Goal: Task Accomplishment & Management: Use online tool/utility

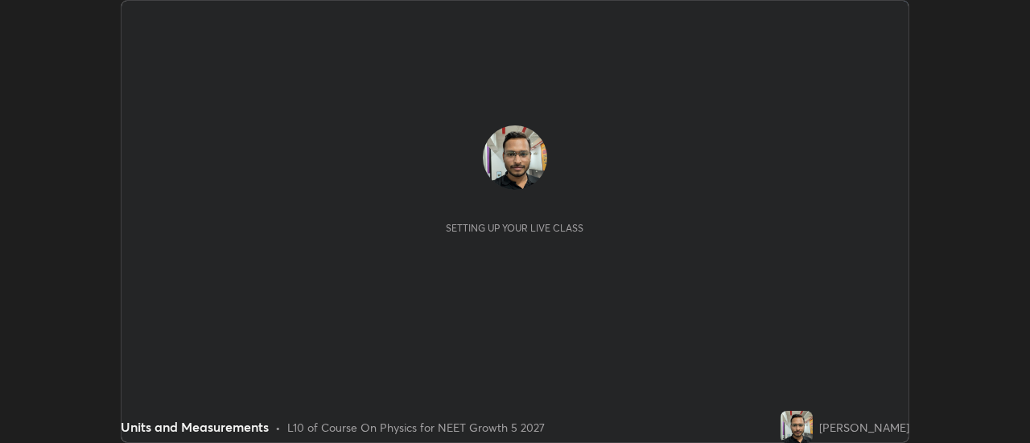
scroll to position [443, 1030]
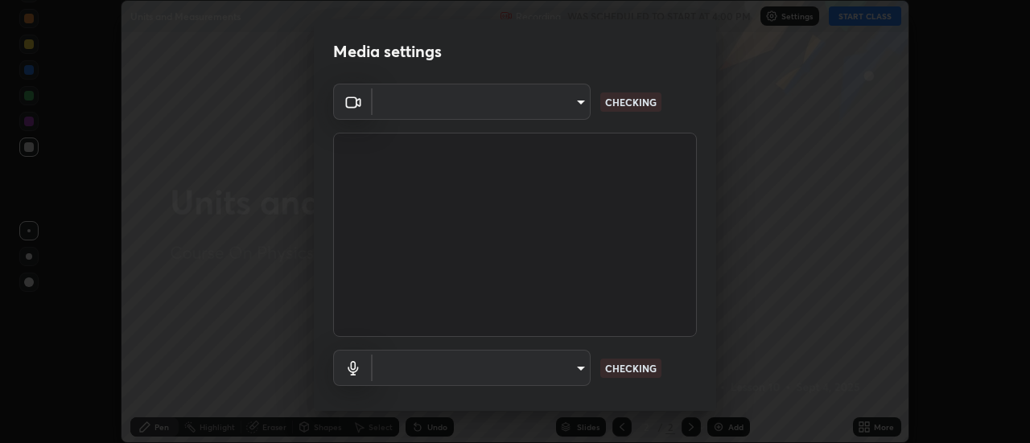
click at [872, 10] on div "Media settings ​ CHECKING ​ CHECKING 1 / 5 Next" at bounding box center [515, 221] width 1030 height 443
type input "c0318c2169e97be91d29acf291416a88c84fbbb6e6132cf31ff648c8cca26c2a"
type input "communications"
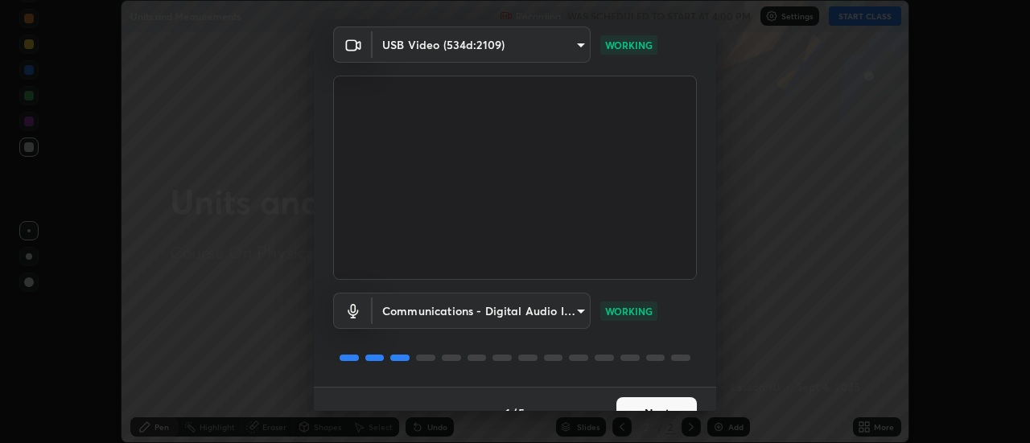
scroll to position [84, 0]
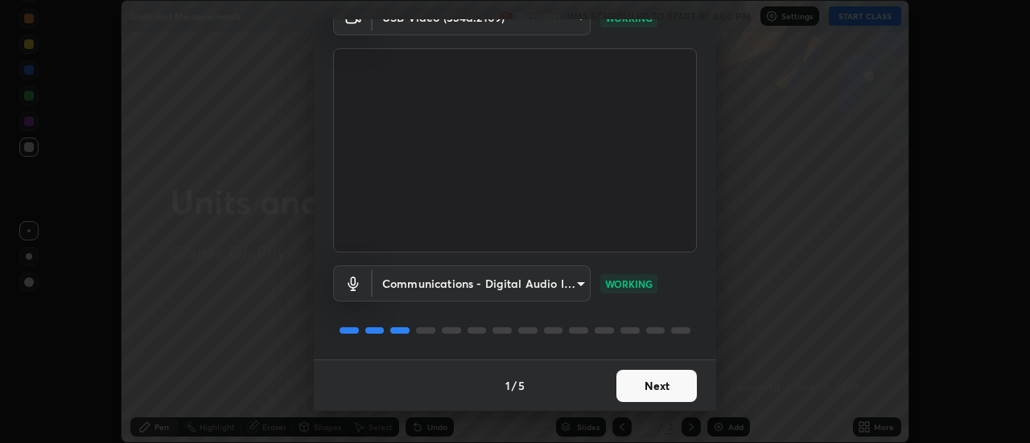
click at [639, 388] on button "Next" at bounding box center [656, 386] width 80 height 32
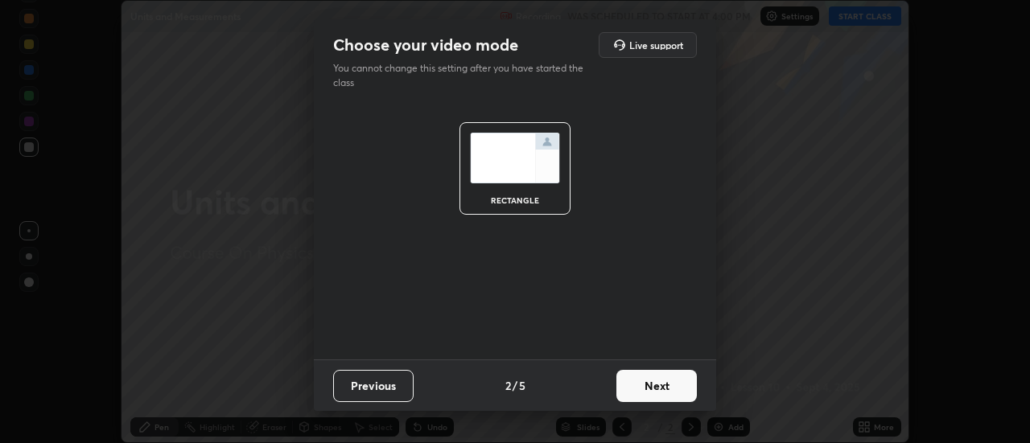
scroll to position [0, 0]
click at [653, 384] on button "Next" at bounding box center [656, 386] width 80 height 32
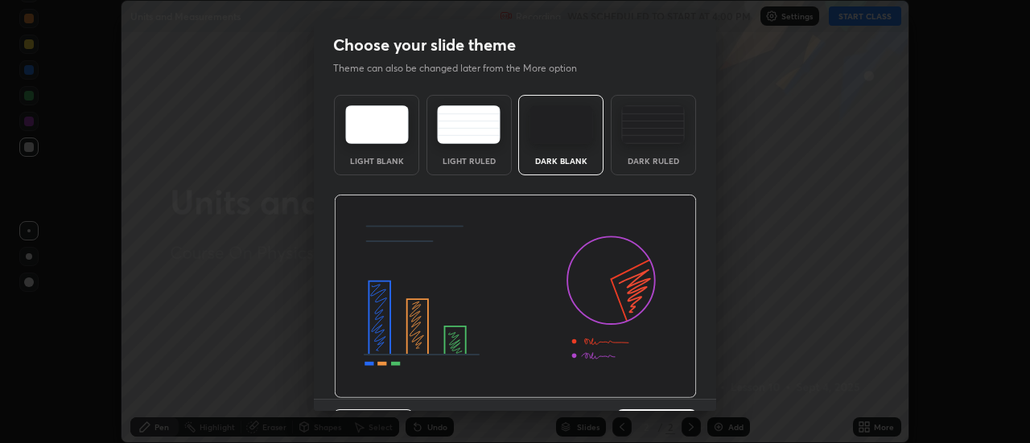
scroll to position [39, 0]
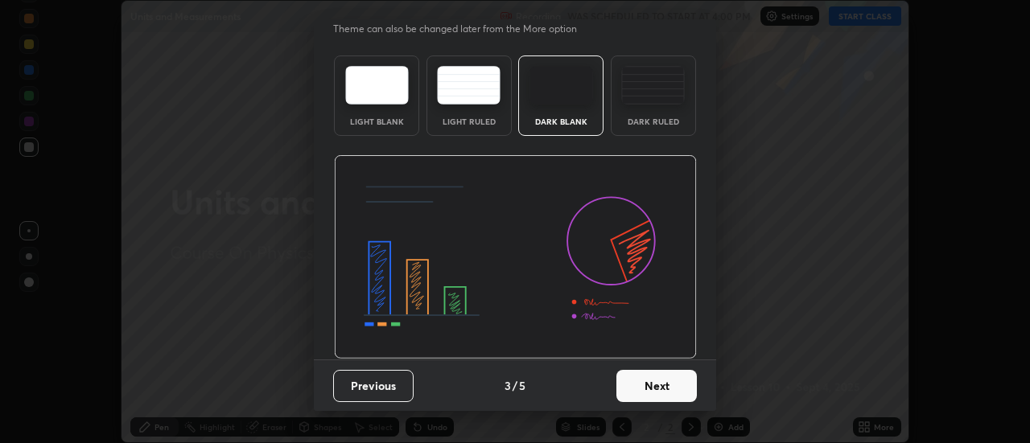
click at [653, 385] on button "Next" at bounding box center [656, 386] width 80 height 32
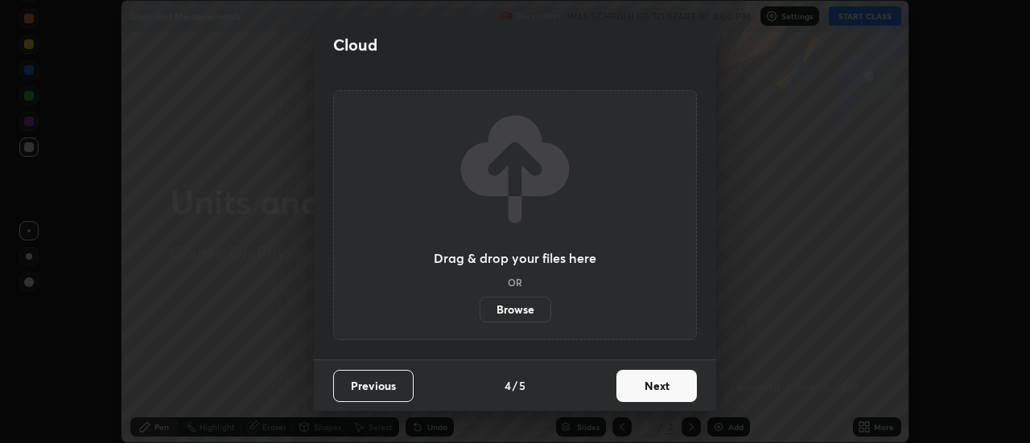
scroll to position [0, 0]
click at [655, 385] on button "Next" at bounding box center [656, 386] width 80 height 32
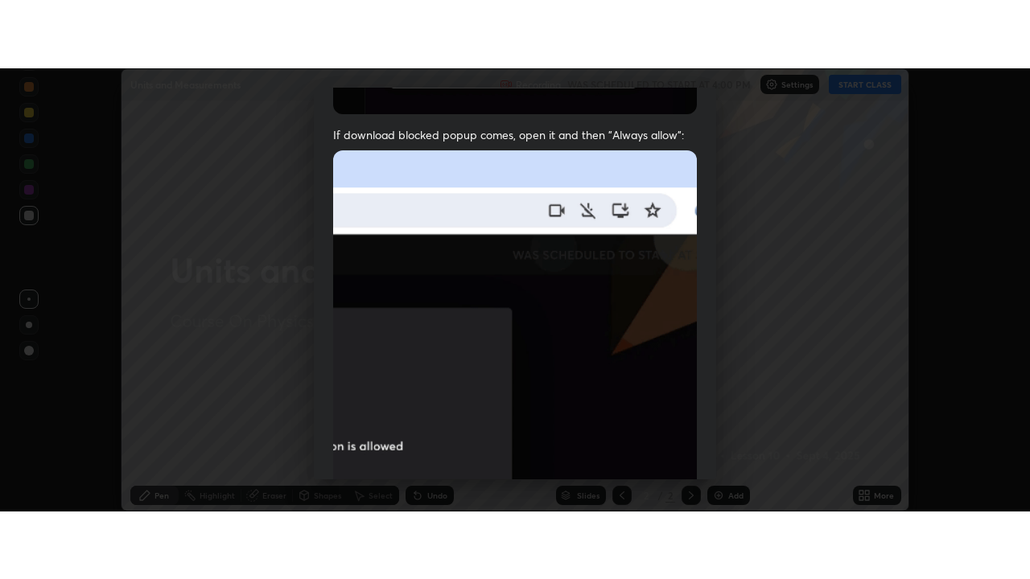
scroll to position [413, 0]
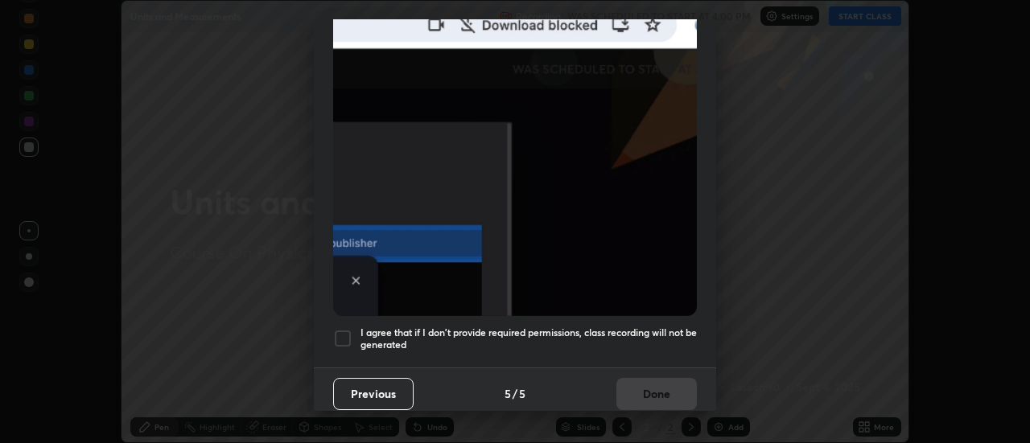
click at [344, 335] on div at bounding box center [342, 338] width 19 height 19
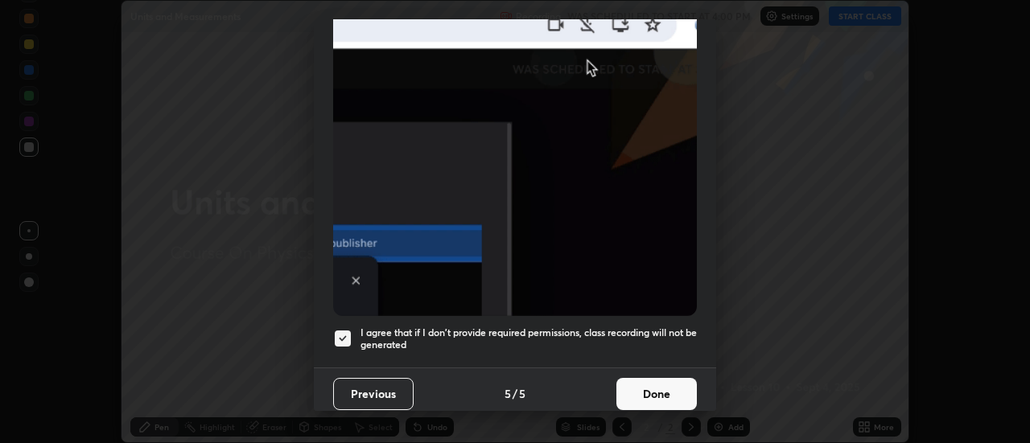
click at [658, 387] on button "Done" at bounding box center [656, 394] width 80 height 32
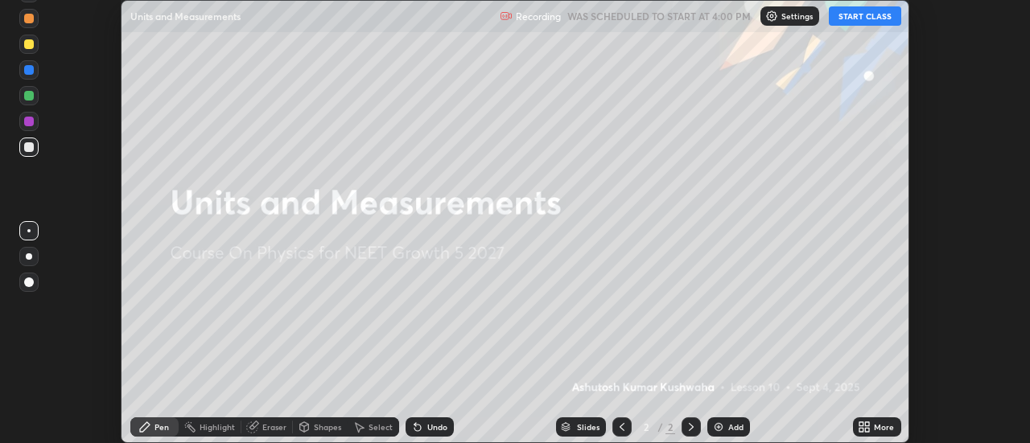
click at [866, 16] on button "START CLASS" at bounding box center [864, 15] width 72 height 19
click at [877, 426] on div "More" at bounding box center [883, 427] width 20 height 8
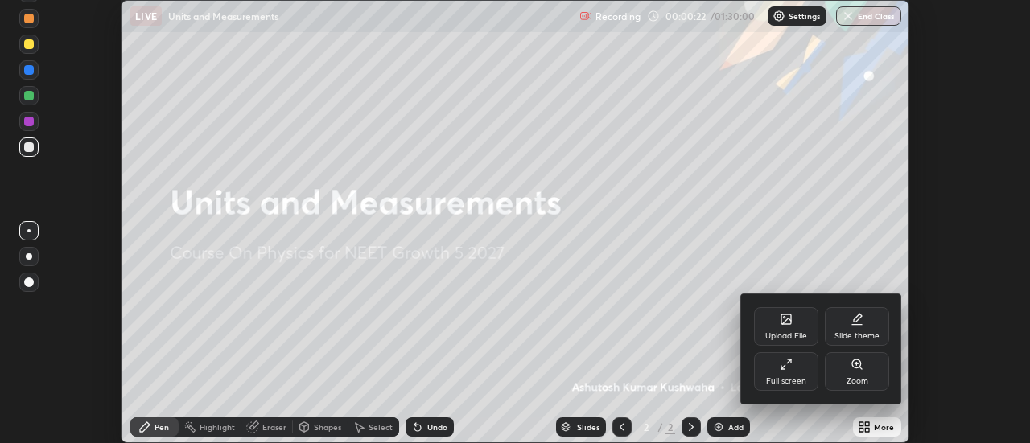
click at [790, 374] on div "Full screen" at bounding box center [786, 371] width 64 height 39
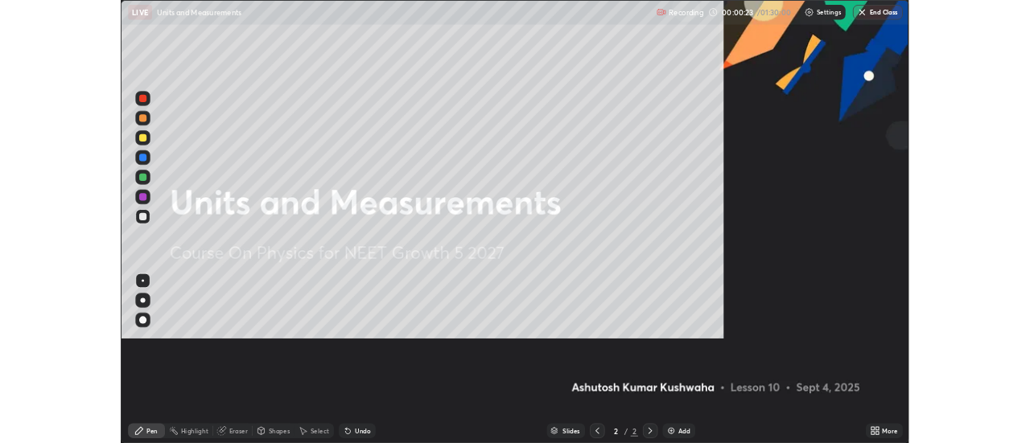
scroll to position [579, 1030]
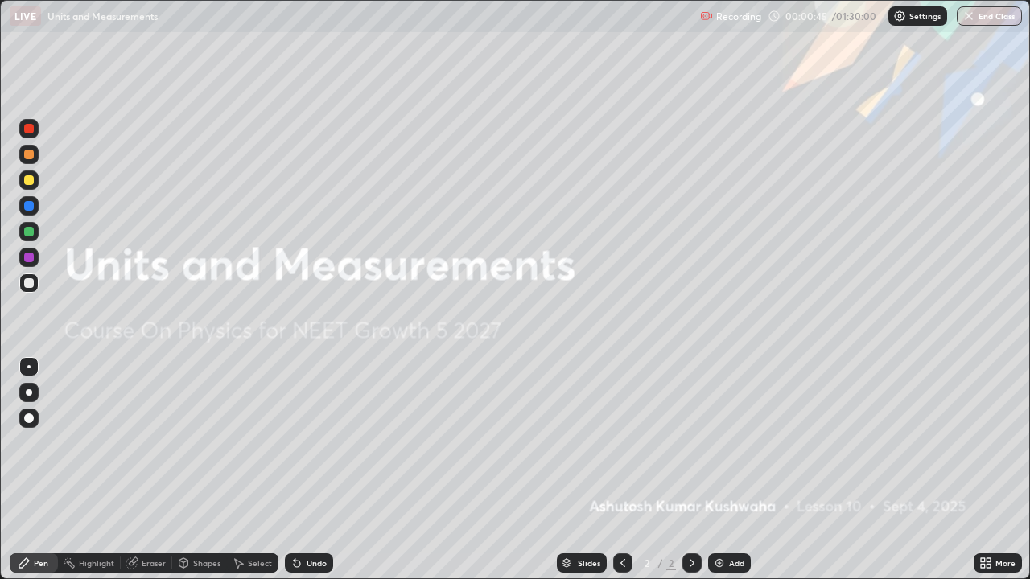
click at [724, 442] on div "Add" at bounding box center [729, 562] width 43 height 19
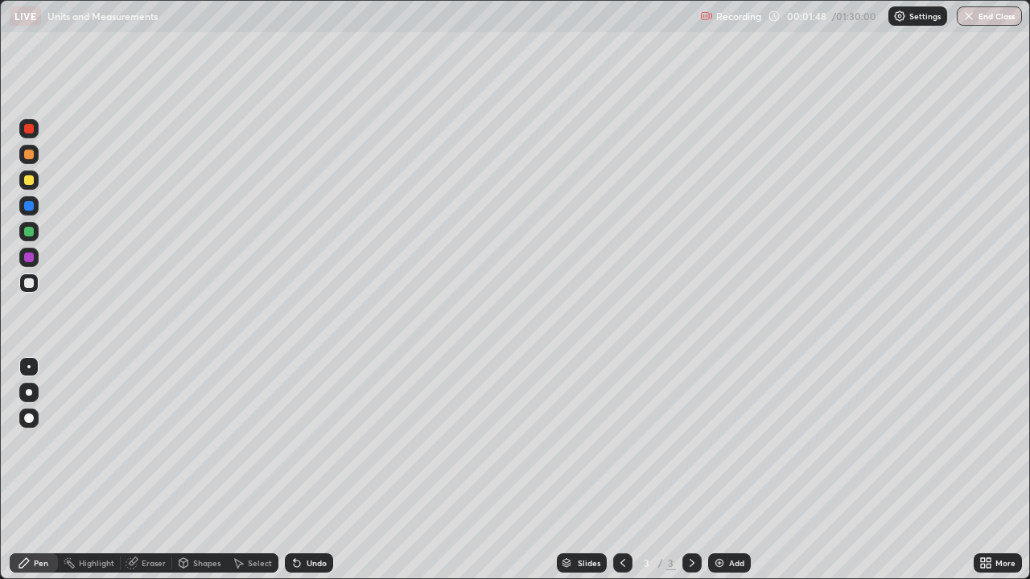
click at [28, 287] on div at bounding box center [29, 283] width 10 height 10
click at [27, 287] on div at bounding box center [29, 283] width 10 height 10
click at [31, 283] on div at bounding box center [29, 283] width 10 height 10
click at [31, 395] on div at bounding box center [28, 392] width 19 height 19
click at [32, 182] on div at bounding box center [29, 180] width 10 height 10
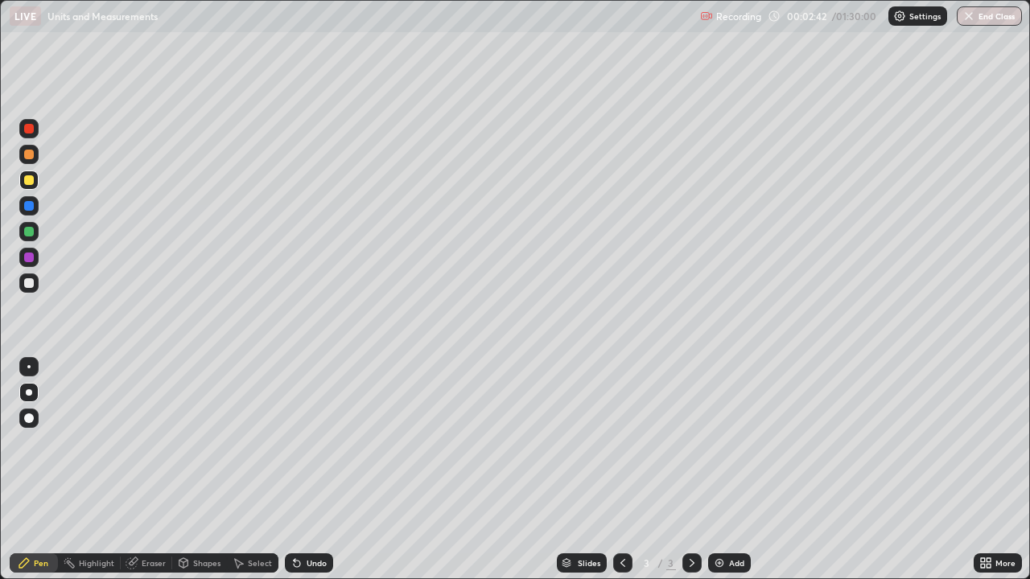
click at [31, 285] on div at bounding box center [29, 283] width 10 height 10
click at [33, 284] on div at bounding box center [29, 283] width 10 height 10
click at [33, 259] on div at bounding box center [29, 258] width 10 height 10
click at [33, 231] on div at bounding box center [29, 232] width 10 height 10
click at [28, 182] on div at bounding box center [29, 180] width 10 height 10
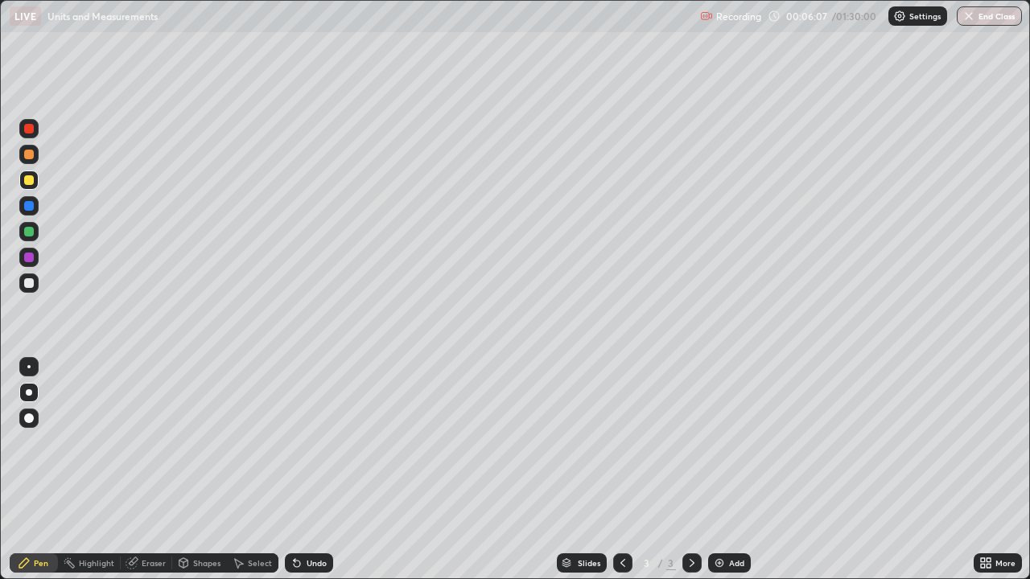
click at [32, 232] on div at bounding box center [29, 232] width 10 height 10
click at [31, 286] on div at bounding box center [29, 283] width 10 height 10
click at [146, 442] on div "Eraser" at bounding box center [154, 563] width 24 height 8
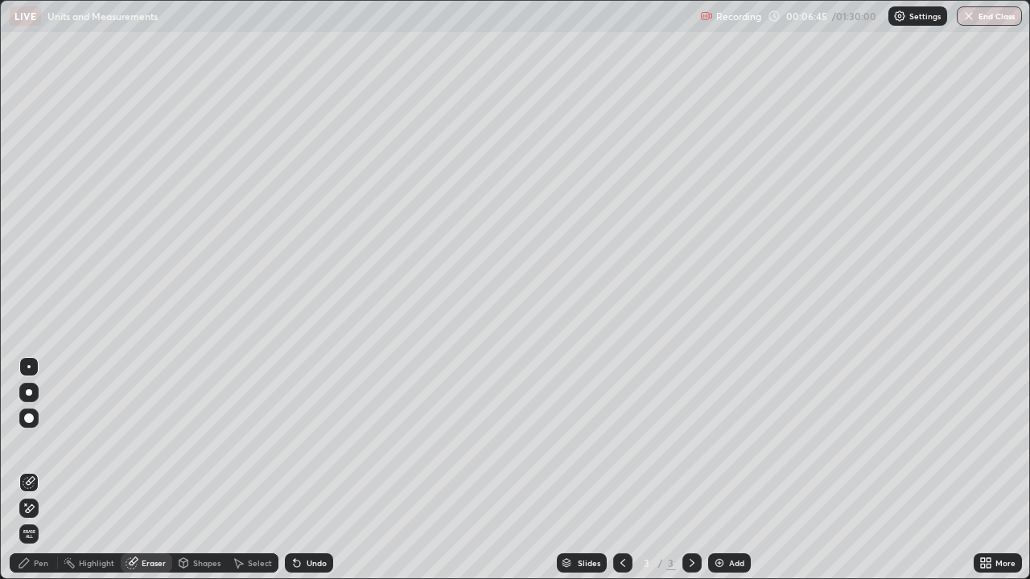
click at [41, 442] on div "Pen" at bounding box center [34, 562] width 48 height 19
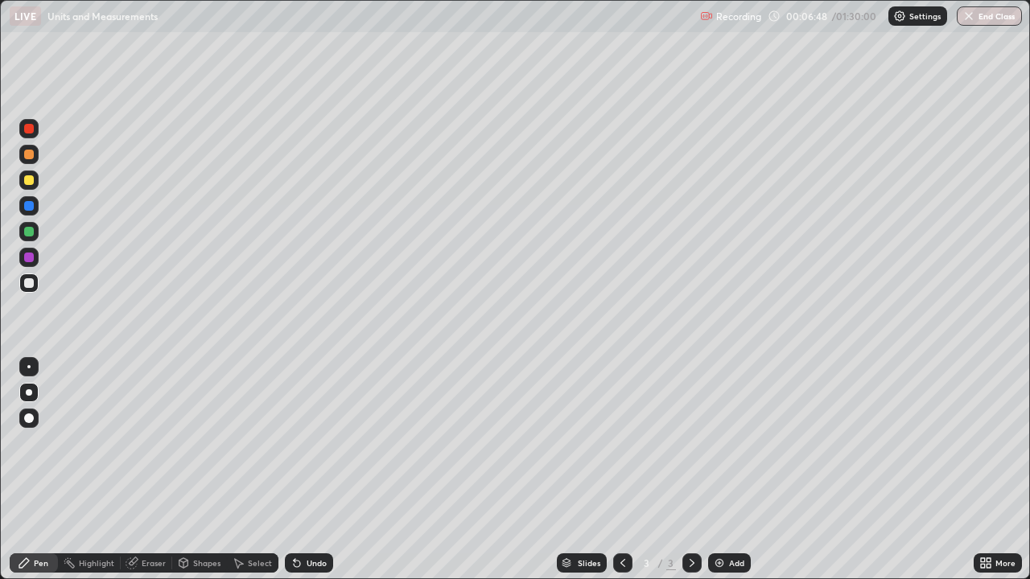
click at [35, 230] on div at bounding box center [28, 231] width 19 height 19
click at [30, 180] on div at bounding box center [29, 180] width 10 height 10
click at [148, 442] on div "Eraser" at bounding box center [154, 563] width 24 height 8
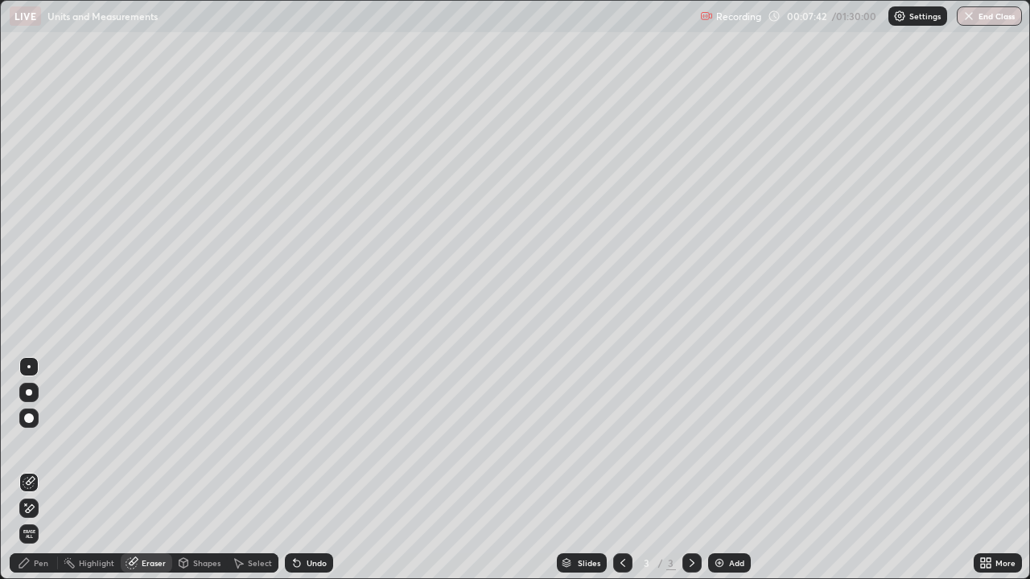
click at [34, 442] on div "Pen" at bounding box center [34, 562] width 48 height 19
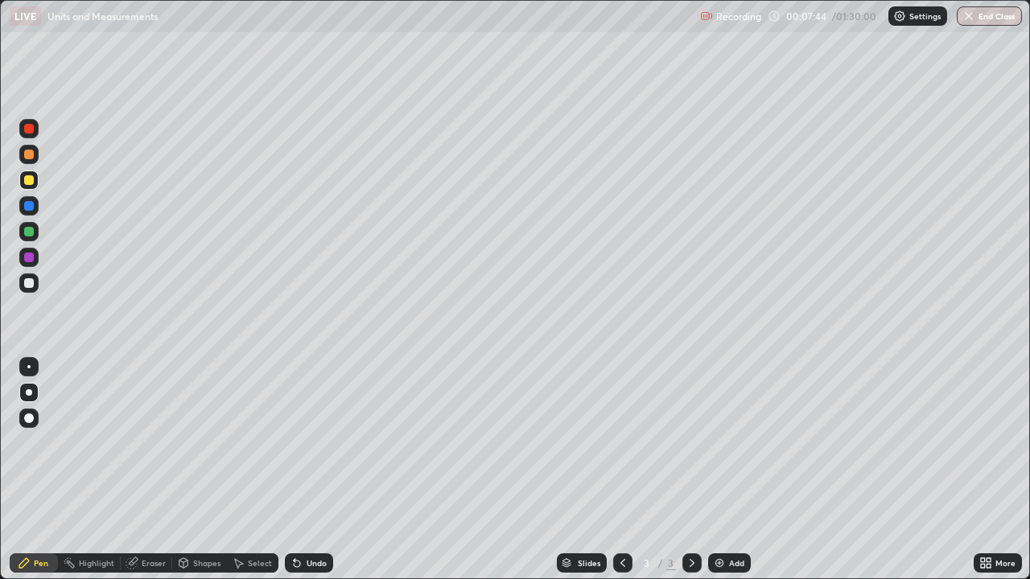
click at [30, 232] on div at bounding box center [29, 232] width 10 height 10
click at [209, 442] on div "Shapes" at bounding box center [206, 563] width 27 height 8
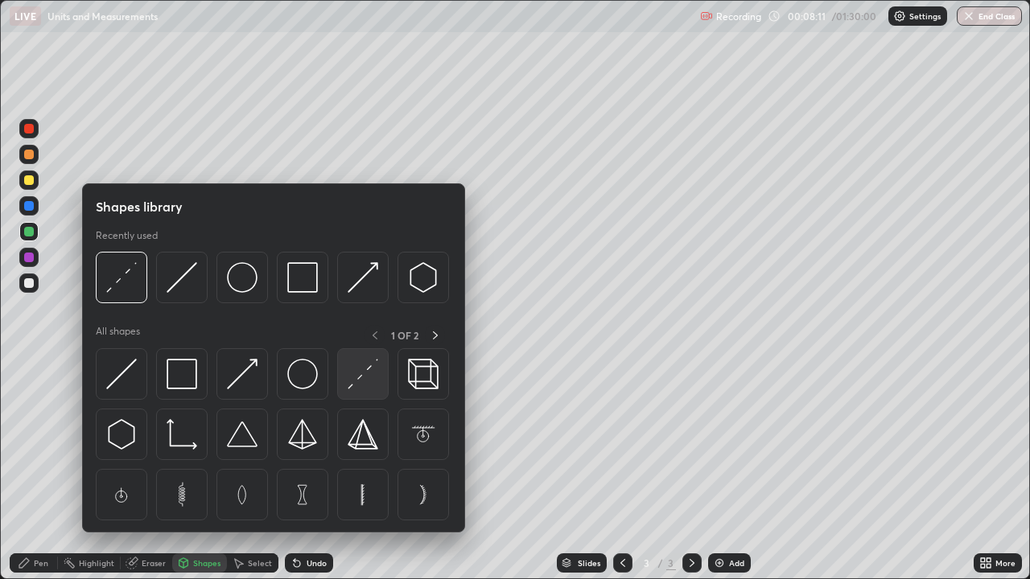
click at [370, 377] on img at bounding box center [362, 374] width 31 height 31
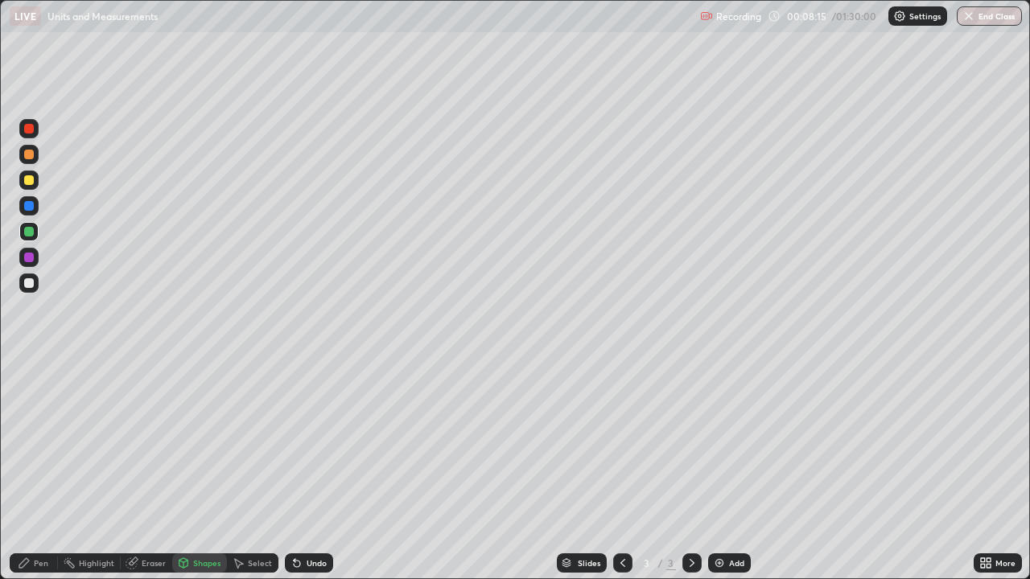
click at [38, 442] on div "Pen" at bounding box center [41, 563] width 14 height 8
click at [32, 285] on div at bounding box center [29, 283] width 10 height 10
click at [28, 152] on div at bounding box center [29, 155] width 10 height 10
click at [28, 179] on div at bounding box center [29, 180] width 10 height 10
click at [27, 156] on div at bounding box center [29, 155] width 10 height 10
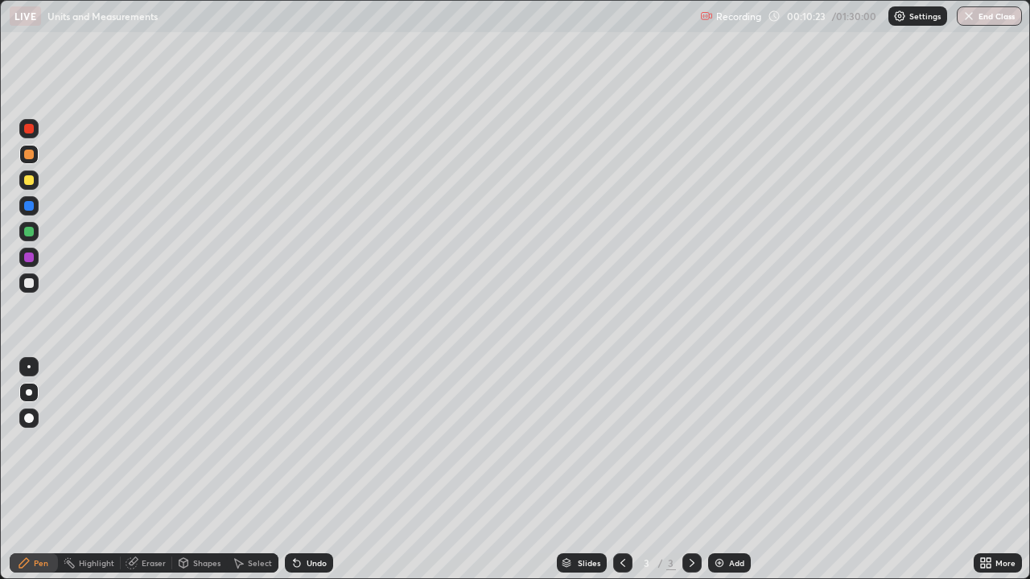
click at [29, 284] on div at bounding box center [29, 283] width 10 height 10
click at [721, 442] on img at bounding box center [719, 563] width 13 height 13
click at [29, 158] on div at bounding box center [29, 155] width 10 height 10
click at [26, 179] on div at bounding box center [29, 180] width 10 height 10
click at [28, 155] on div at bounding box center [29, 155] width 10 height 10
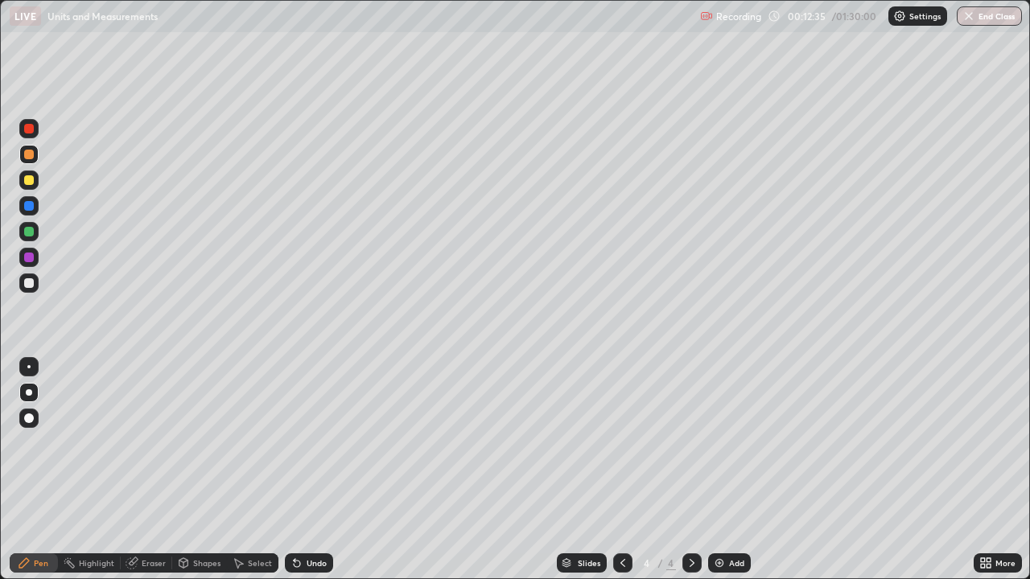
click at [31, 184] on div at bounding box center [29, 180] width 10 height 10
click at [31, 281] on div at bounding box center [29, 283] width 10 height 10
click at [32, 152] on div at bounding box center [29, 155] width 10 height 10
click at [31, 284] on div at bounding box center [29, 283] width 10 height 10
click at [621, 442] on icon at bounding box center [622, 563] width 13 height 13
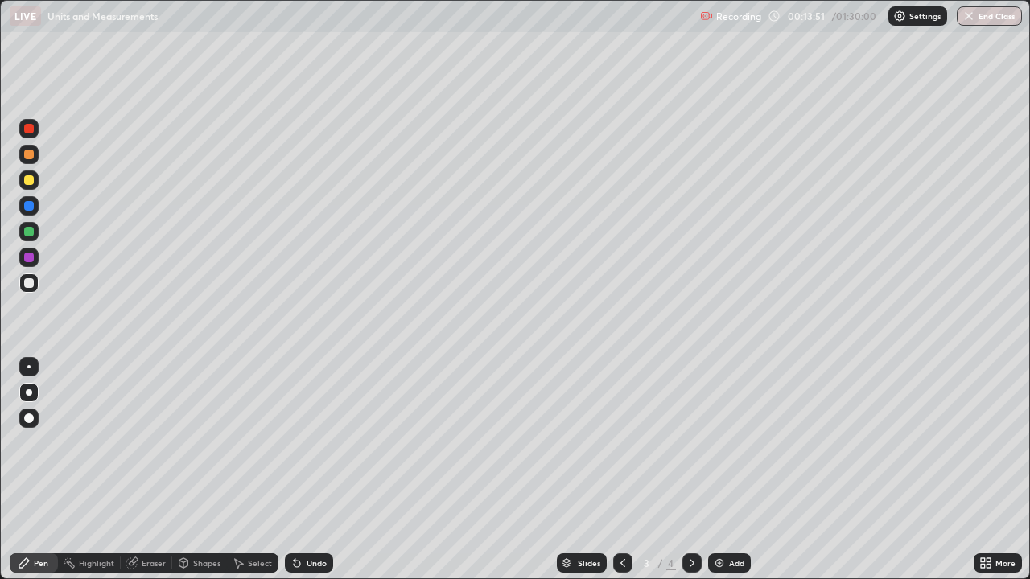
click at [689, 442] on icon at bounding box center [691, 563] width 5 height 8
click at [207, 442] on div "Shapes" at bounding box center [206, 563] width 27 height 8
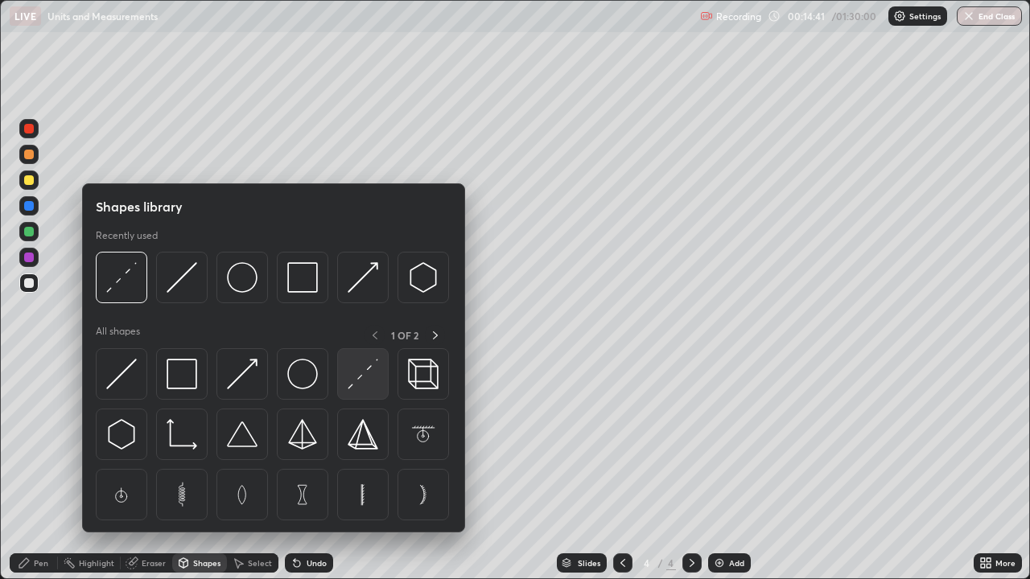
click at [368, 378] on img at bounding box center [362, 374] width 31 height 31
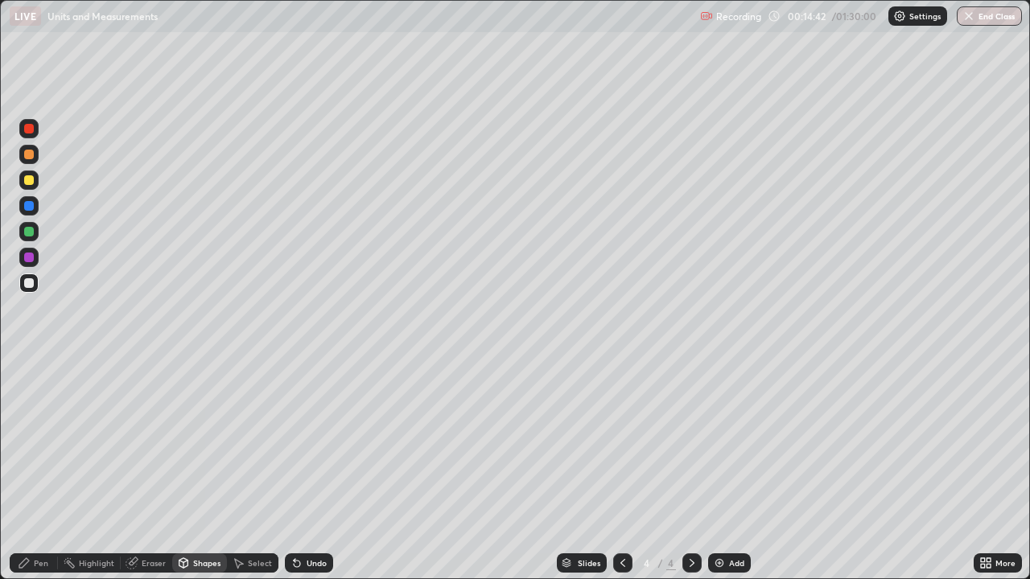
click at [30, 284] on div at bounding box center [29, 283] width 10 height 10
click at [31, 154] on div at bounding box center [29, 155] width 10 height 10
click at [28, 175] on div at bounding box center [29, 180] width 10 height 10
click at [621, 442] on icon at bounding box center [622, 563] width 13 height 13
click at [690, 442] on icon at bounding box center [691, 563] width 13 height 13
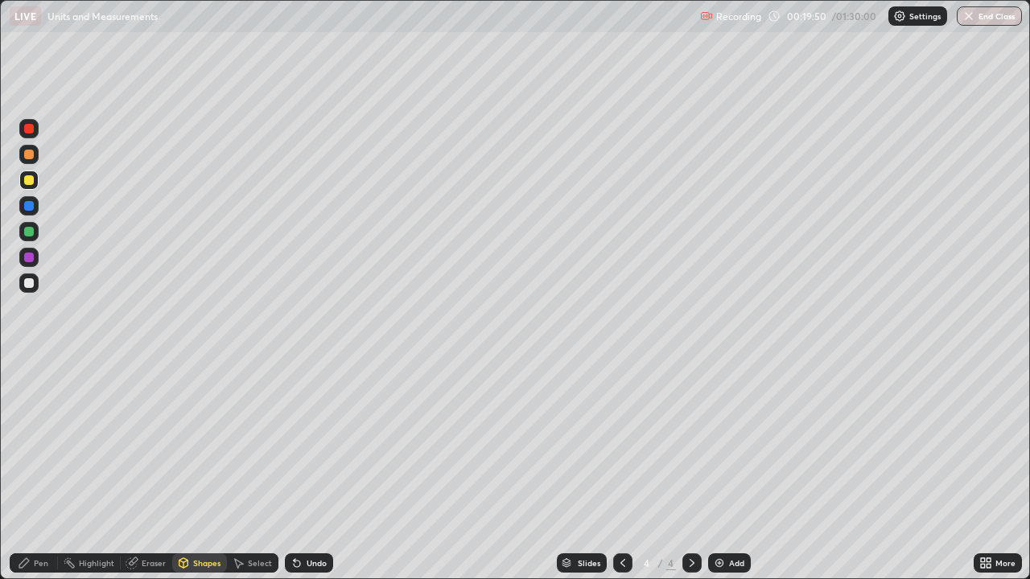
click at [31, 285] on div at bounding box center [29, 283] width 10 height 10
click at [29, 154] on div at bounding box center [29, 155] width 10 height 10
click at [46, 442] on div "Pen" at bounding box center [41, 563] width 14 height 8
click at [624, 442] on icon at bounding box center [622, 563] width 13 height 13
click at [690, 442] on icon at bounding box center [691, 563] width 13 height 13
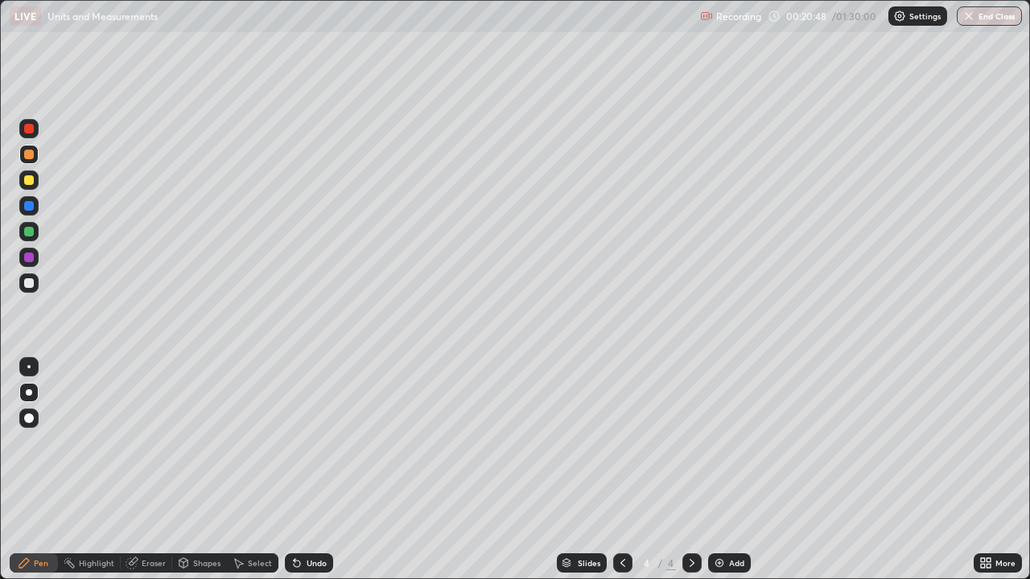
click at [30, 287] on div at bounding box center [29, 283] width 10 height 10
click at [28, 208] on div at bounding box center [29, 206] width 10 height 10
click at [145, 442] on div "Eraser" at bounding box center [154, 563] width 24 height 8
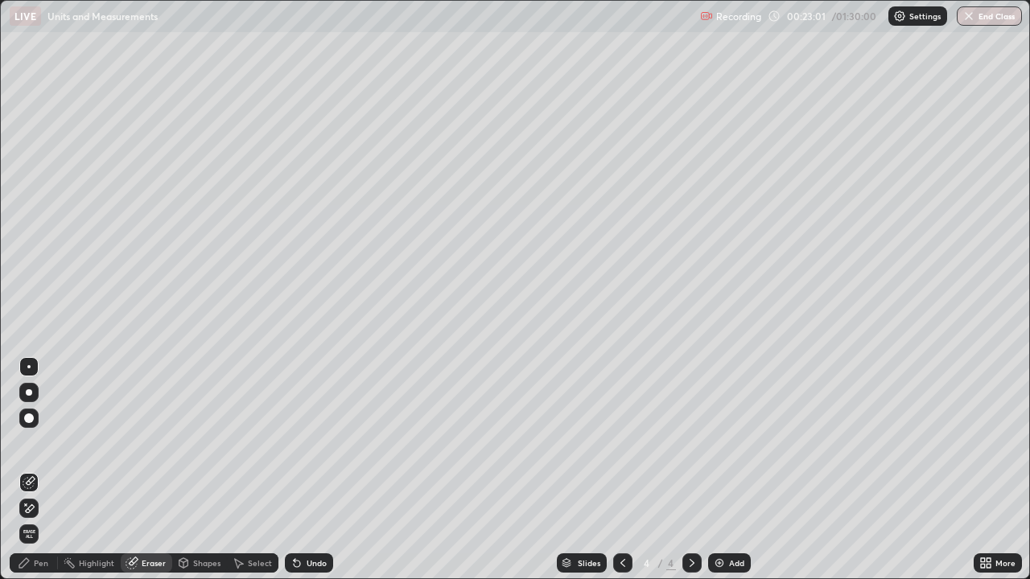
click at [32, 442] on div "Pen" at bounding box center [34, 562] width 48 height 19
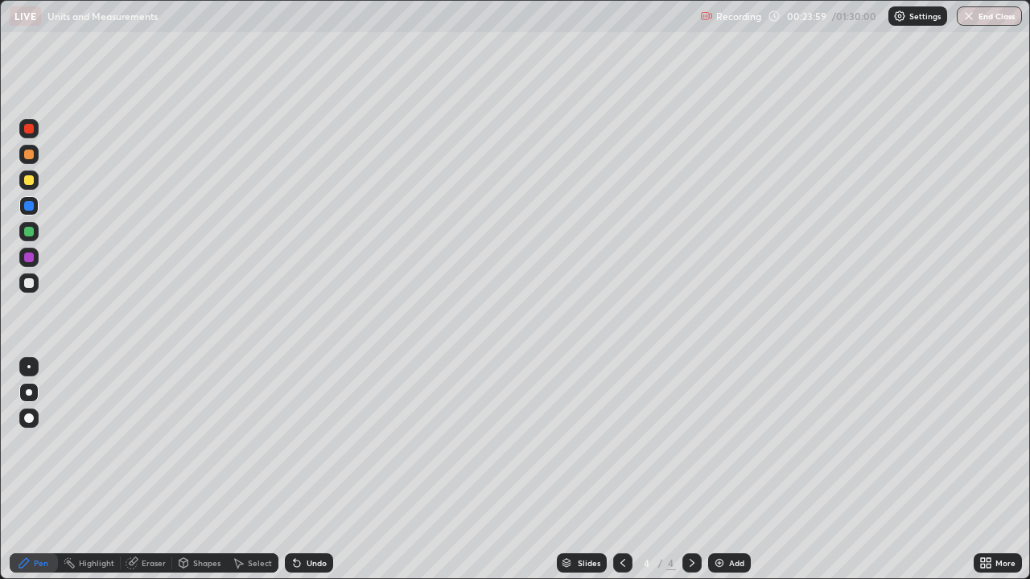
click at [31, 286] on div at bounding box center [29, 283] width 10 height 10
click at [31, 256] on div at bounding box center [29, 258] width 10 height 10
click at [619, 442] on div at bounding box center [622, 562] width 19 height 19
click at [693, 442] on icon at bounding box center [691, 563] width 13 height 13
click at [313, 442] on div "Undo" at bounding box center [309, 562] width 48 height 19
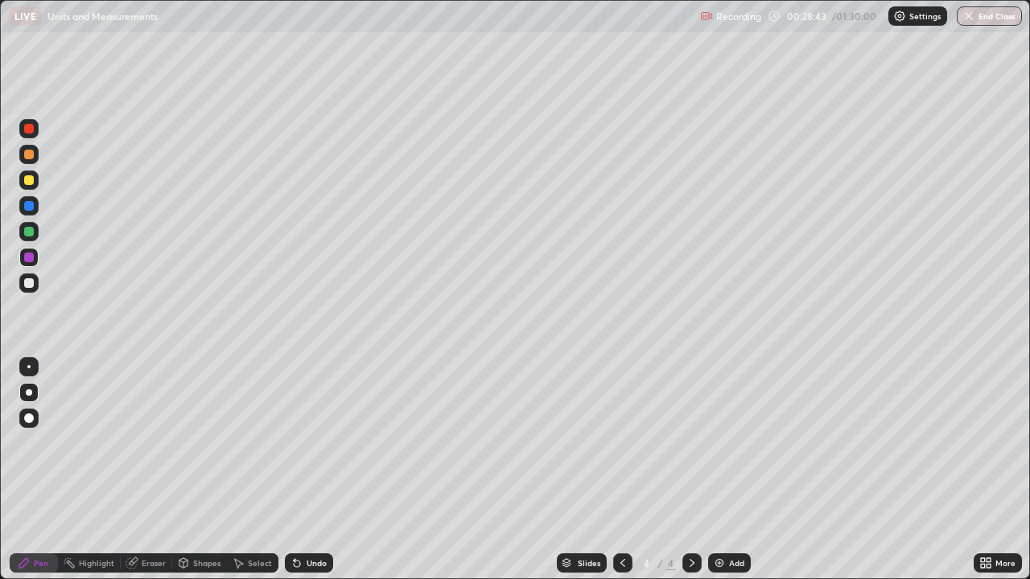
click at [251, 442] on div "Select" at bounding box center [260, 563] width 24 height 8
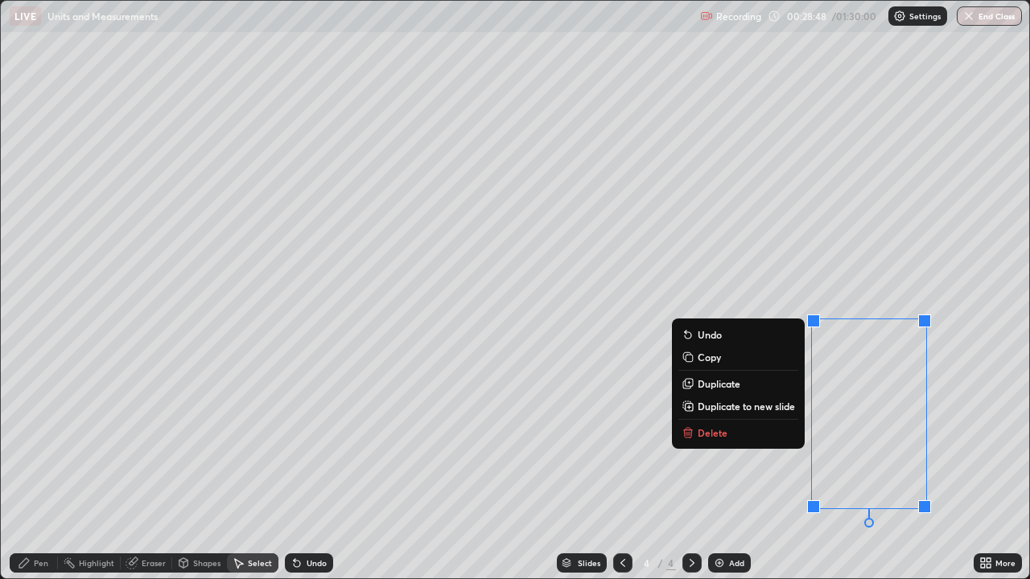
click at [720, 432] on p "Delete" at bounding box center [712, 432] width 30 height 13
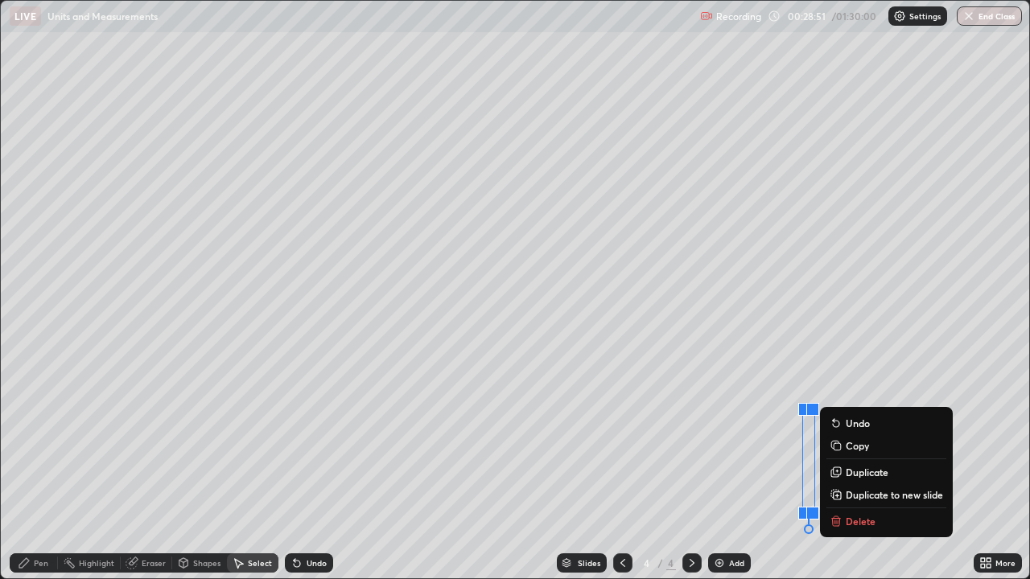
click at [871, 442] on p "Delete" at bounding box center [860, 521] width 30 height 13
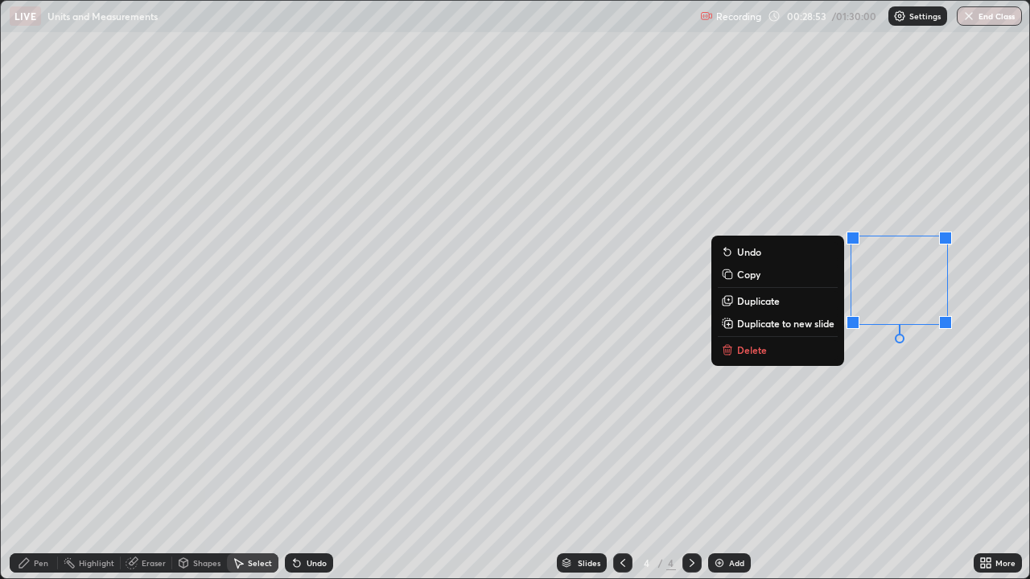
click at [770, 351] on button "Delete" at bounding box center [777, 349] width 120 height 19
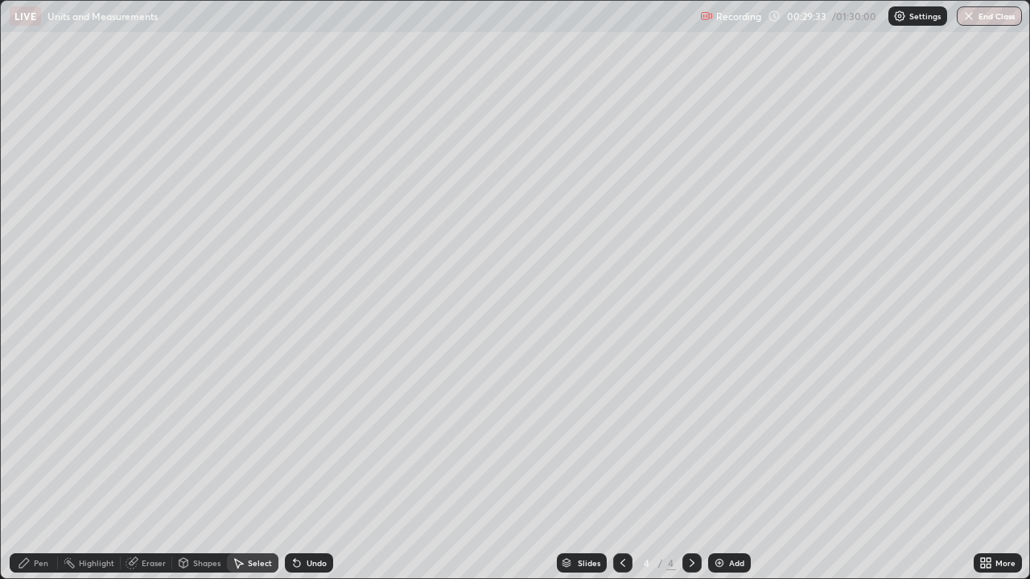
click at [729, 442] on div "Add" at bounding box center [736, 563] width 15 height 8
click at [39, 442] on div "Pen" at bounding box center [41, 563] width 14 height 8
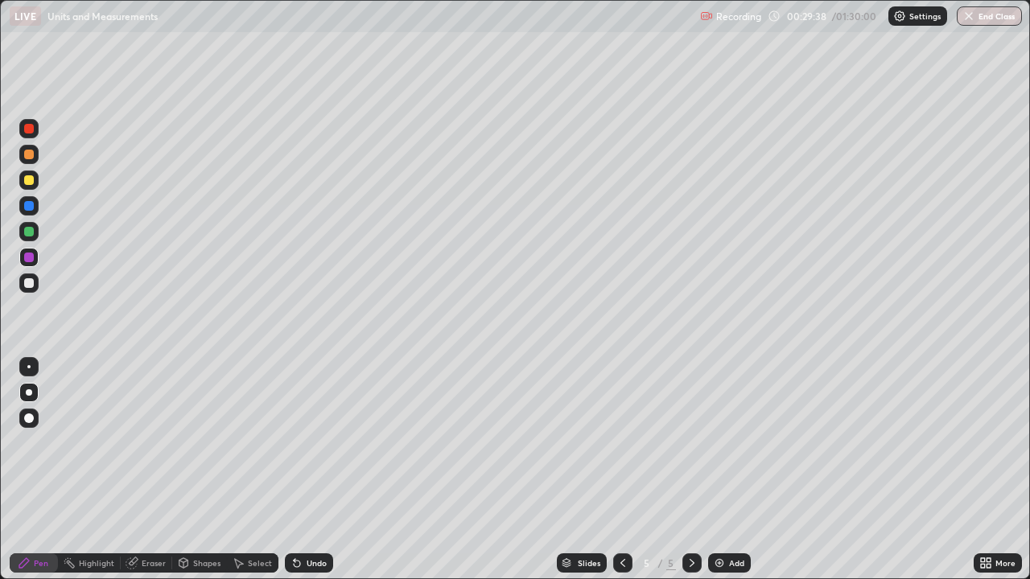
click at [33, 181] on div at bounding box center [29, 180] width 10 height 10
click at [35, 277] on div at bounding box center [28, 282] width 19 height 19
click at [139, 442] on div "Eraser" at bounding box center [146, 562] width 51 height 19
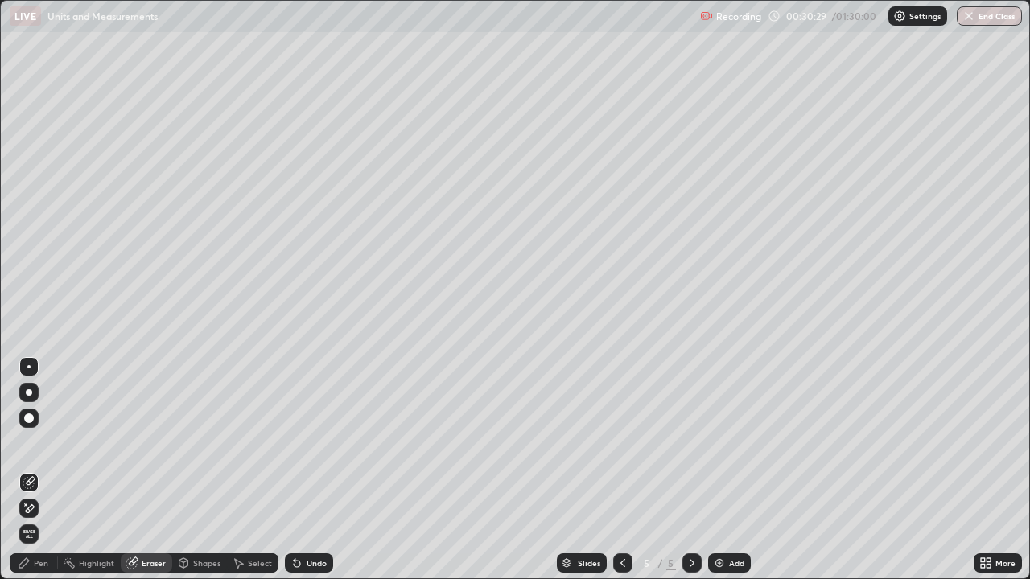
click at [47, 442] on div "Pen" at bounding box center [41, 563] width 14 height 8
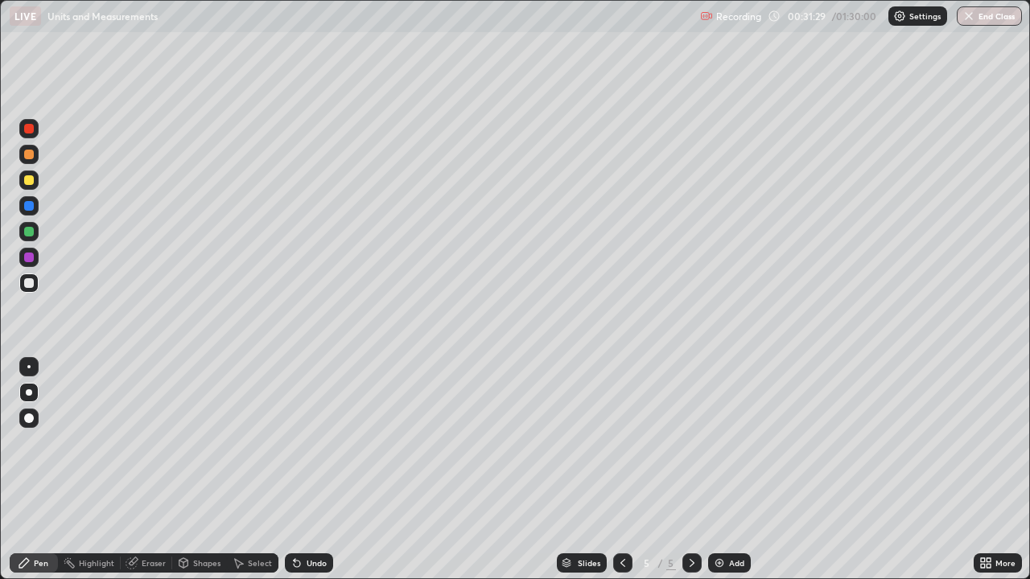
click at [26, 158] on div at bounding box center [29, 155] width 10 height 10
click at [721, 442] on img at bounding box center [719, 563] width 13 height 13
click at [28, 283] on div at bounding box center [29, 283] width 10 height 10
click at [27, 181] on div at bounding box center [29, 180] width 10 height 10
click at [31, 281] on div at bounding box center [29, 283] width 10 height 10
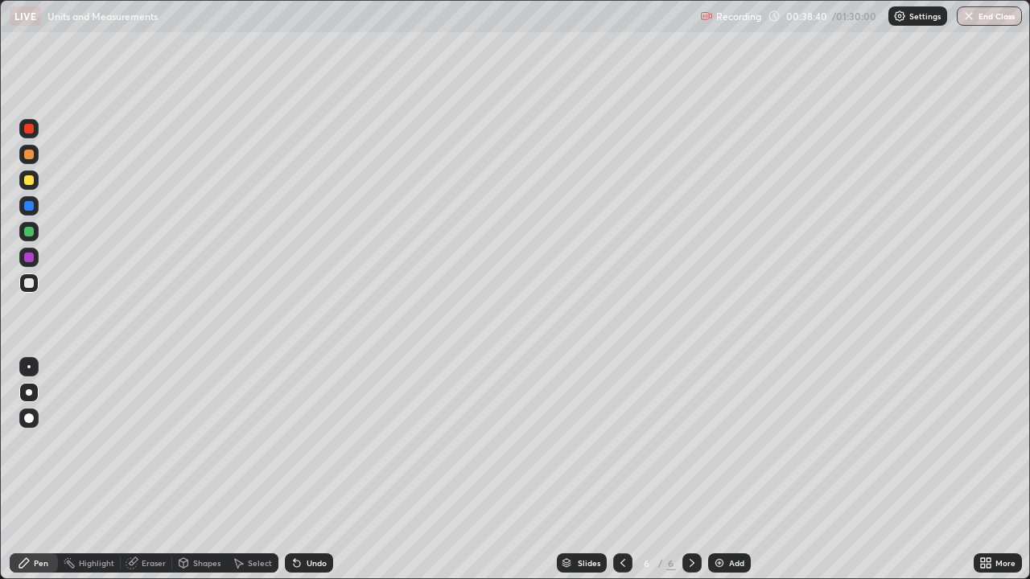
click at [997, 442] on div "More" at bounding box center [1005, 563] width 20 height 8
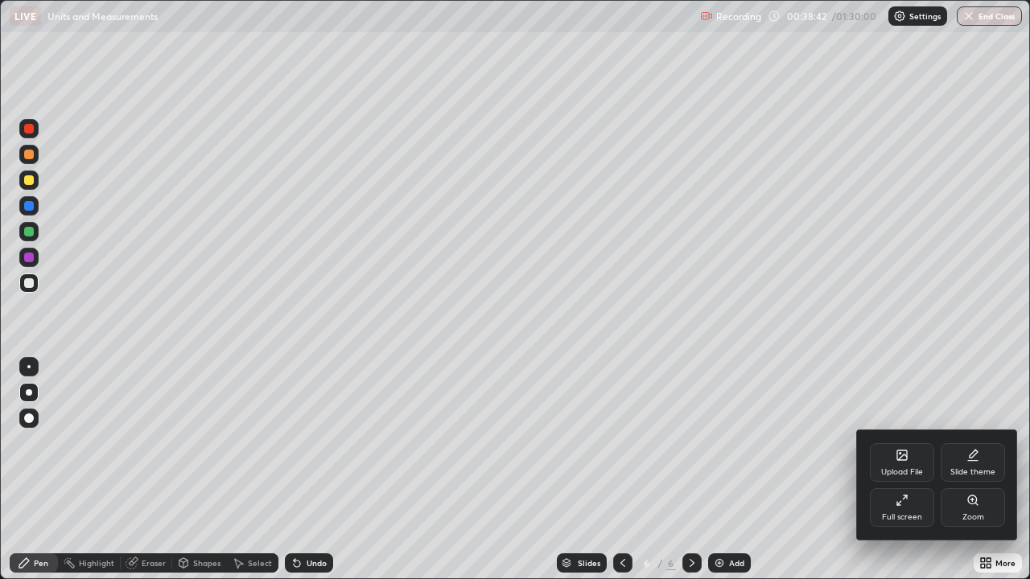
click at [902, 442] on icon at bounding box center [901, 500] width 13 height 13
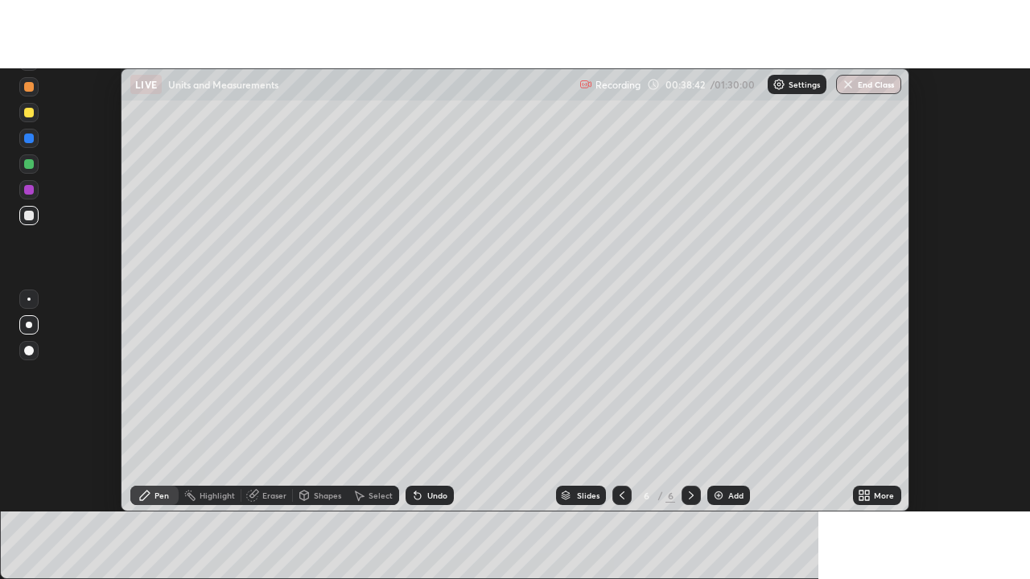
scroll to position [79987, 79401]
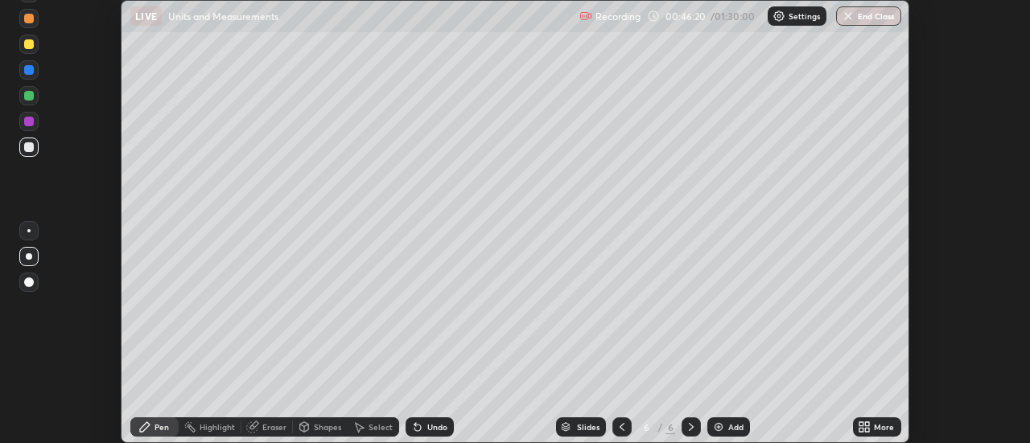
click at [29, 230] on div at bounding box center [28, 230] width 3 height 3
click at [30, 253] on div at bounding box center [29, 256] width 6 height 6
click at [27, 98] on div at bounding box center [29, 96] width 10 height 10
click at [29, 43] on div at bounding box center [29, 44] width 10 height 10
click at [921, 179] on div "Setting up your live class" at bounding box center [515, 221] width 1030 height 443
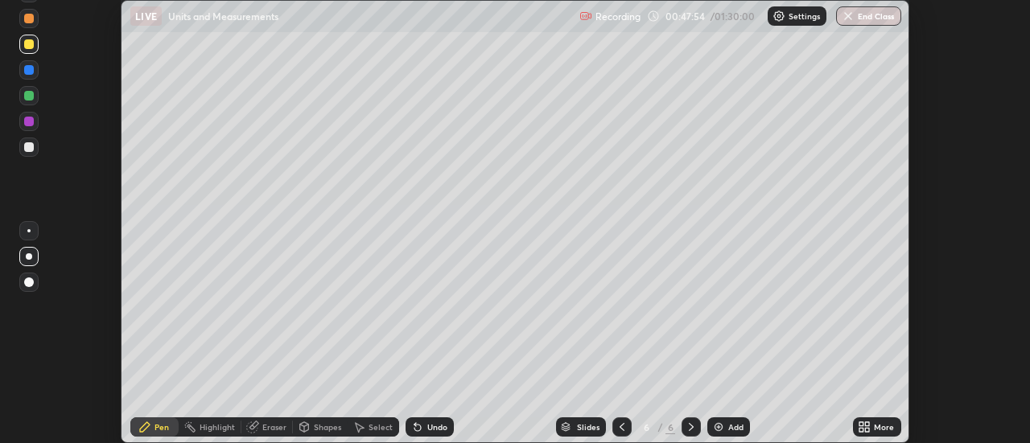
click at [277, 426] on div "Eraser" at bounding box center [274, 427] width 24 height 8
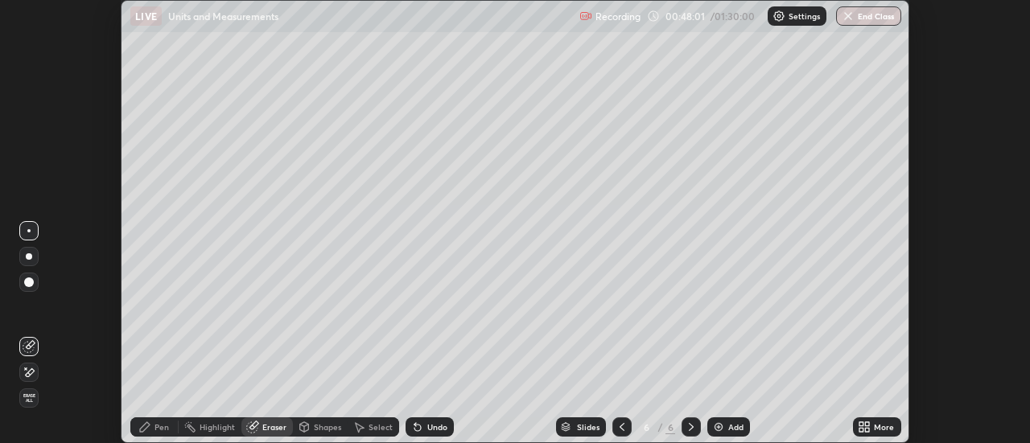
click at [213, 429] on div "Highlight" at bounding box center [216, 427] width 35 height 8
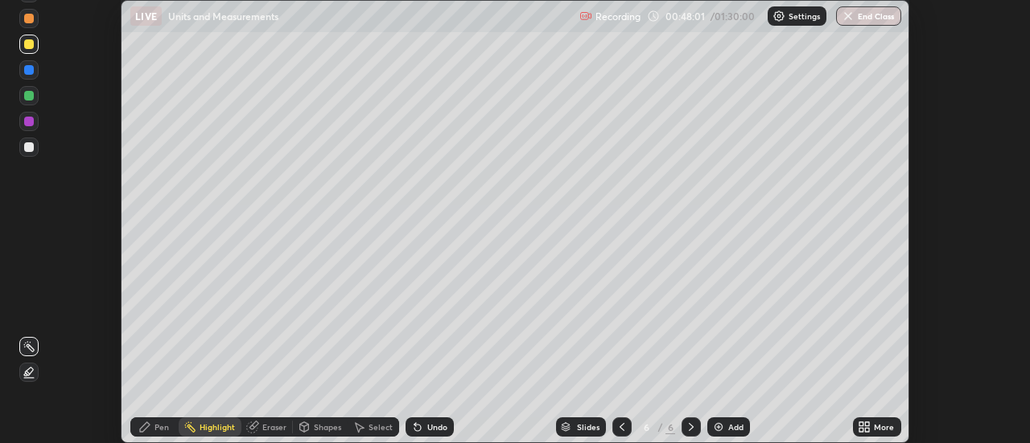
click at [267, 425] on div "Eraser" at bounding box center [274, 427] width 24 height 8
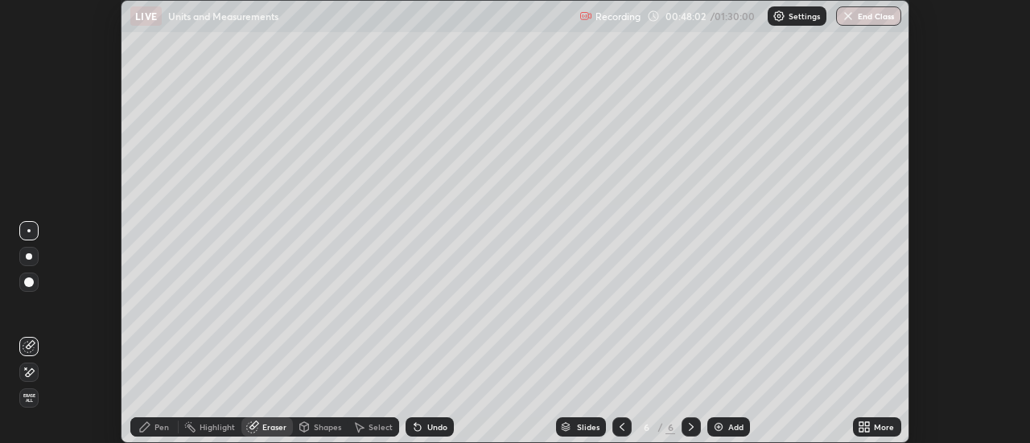
click at [165, 423] on div "Pen" at bounding box center [161, 427] width 14 height 8
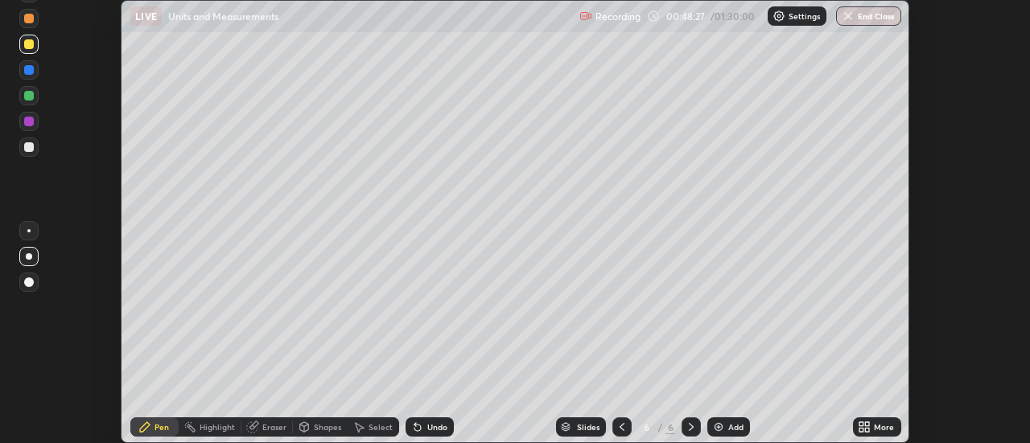
click at [87, 117] on div "Setting up your live class" at bounding box center [515, 221] width 1030 height 443
click at [32, 149] on div at bounding box center [29, 147] width 10 height 10
click at [877, 429] on div "More" at bounding box center [883, 427] width 20 height 8
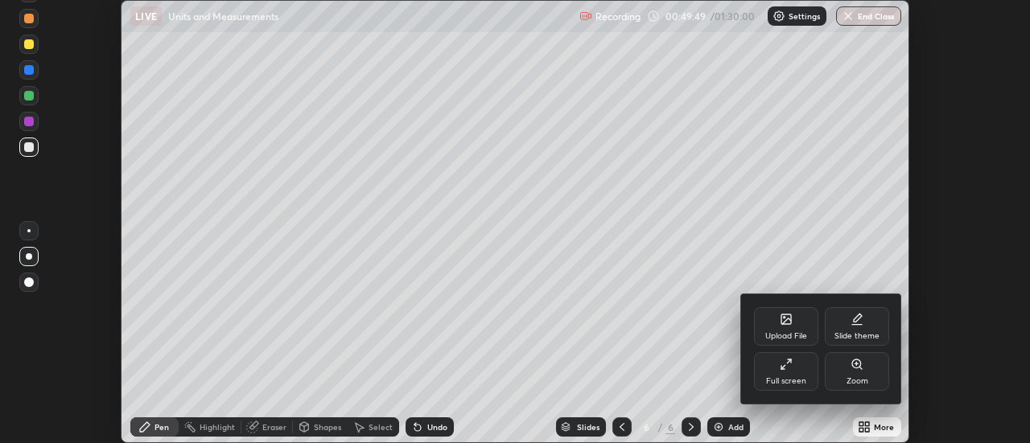
click at [787, 372] on div "Full screen" at bounding box center [786, 371] width 64 height 39
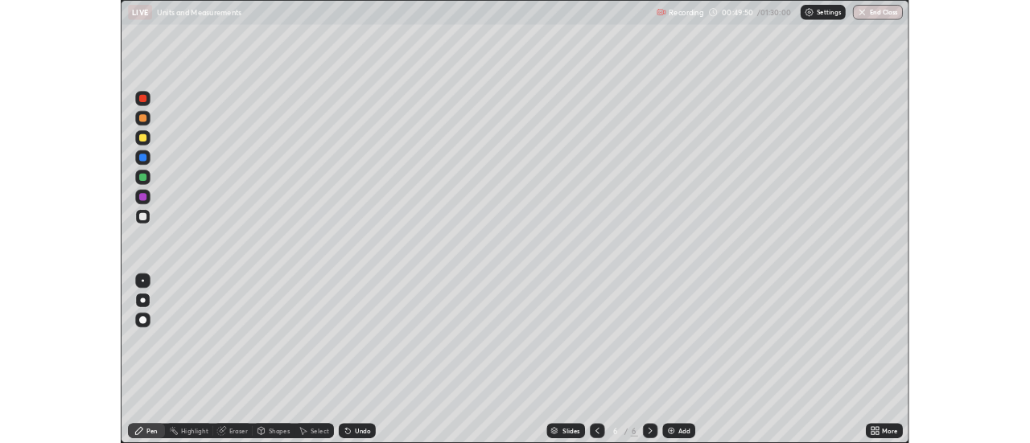
scroll to position [579, 1030]
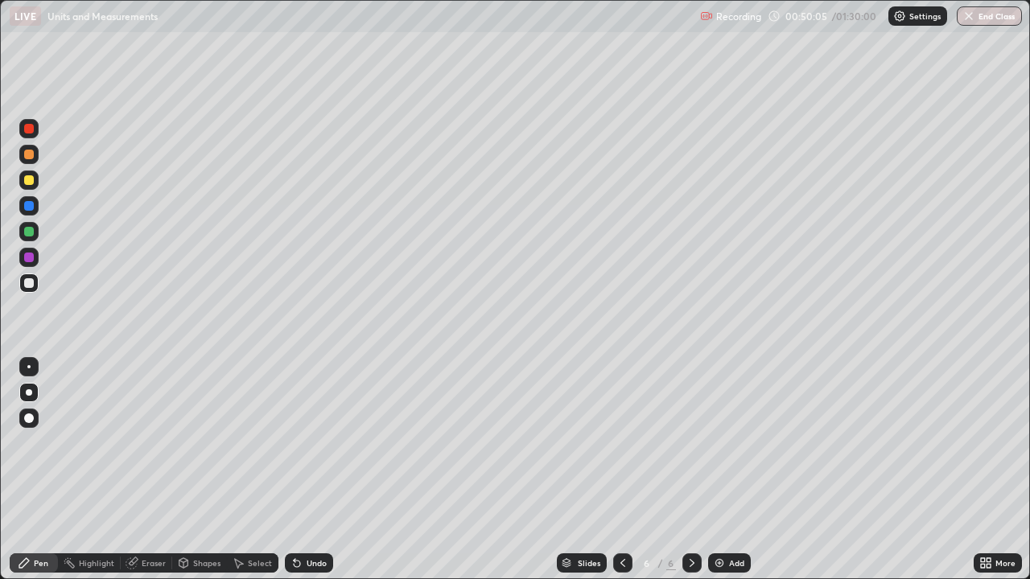
click at [728, 442] on div "Add" at bounding box center [729, 562] width 43 height 19
click at [37, 285] on div at bounding box center [28, 282] width 19 height 19
click at [31, 180] on div at bounding box center [29, 180] width 10 height 10
click at [31, 284] on div at bounding box center [29, 283] width 10 height 10
click at [31, 206] on div at bounding box center [29, 206] width 10 height 10
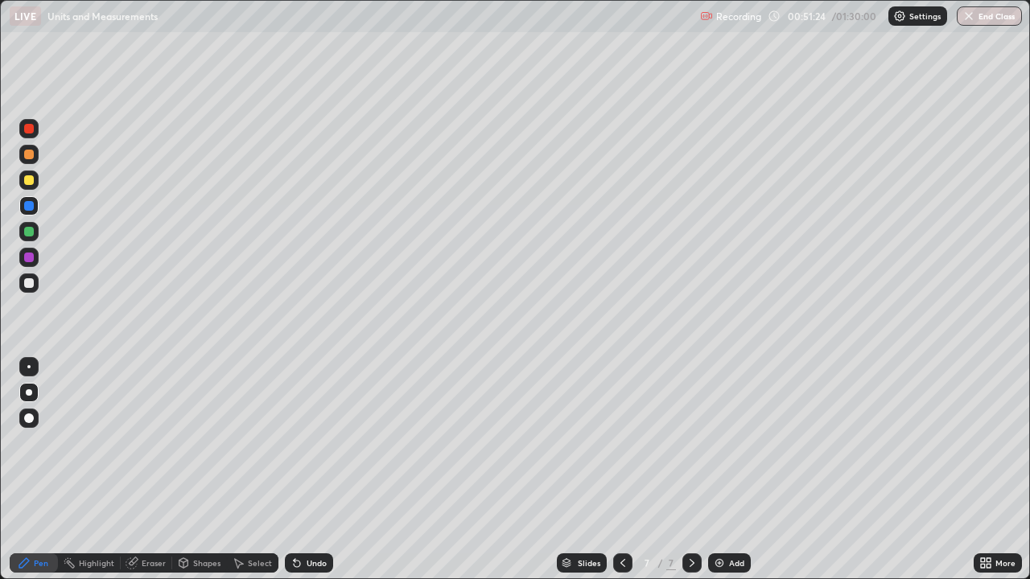
click at [33, 259] on div at bounding box center [29, 258] width 10 height 10
click at [29, 153] on div at bounding box center [29, 155] width 10 height 10
click at [29, 284] on div at bounding box center [29, 283] width 10 height 10
click at [31, 155] on div at bounding box center [29, 155] width 10 height 10
click at [255, 442] on div "Select" at bounding box center [252, 562] width 51 height 19
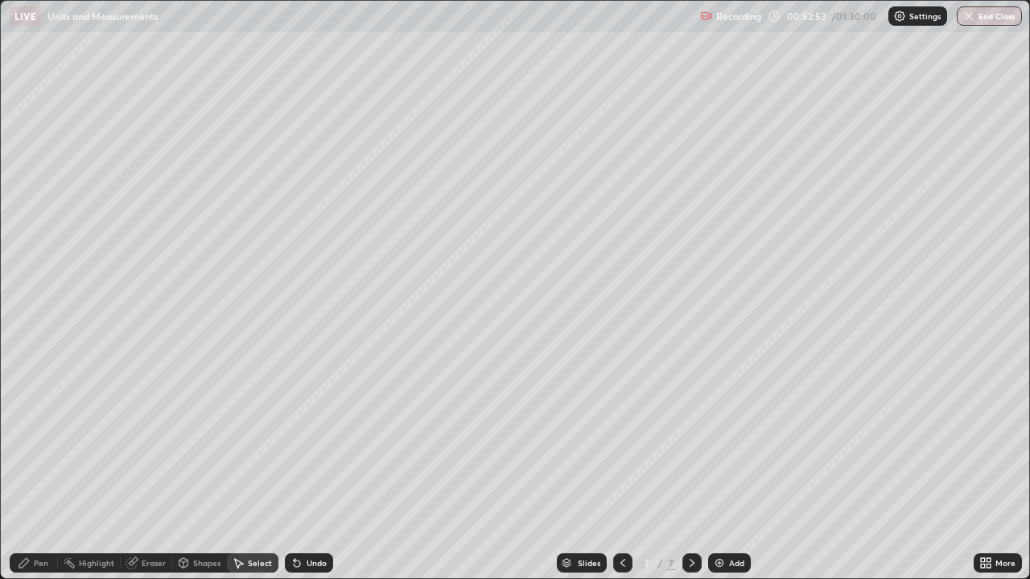
click at [201, 442] on div "Shapes" at bounding box center [206, 563] width 27 height 8
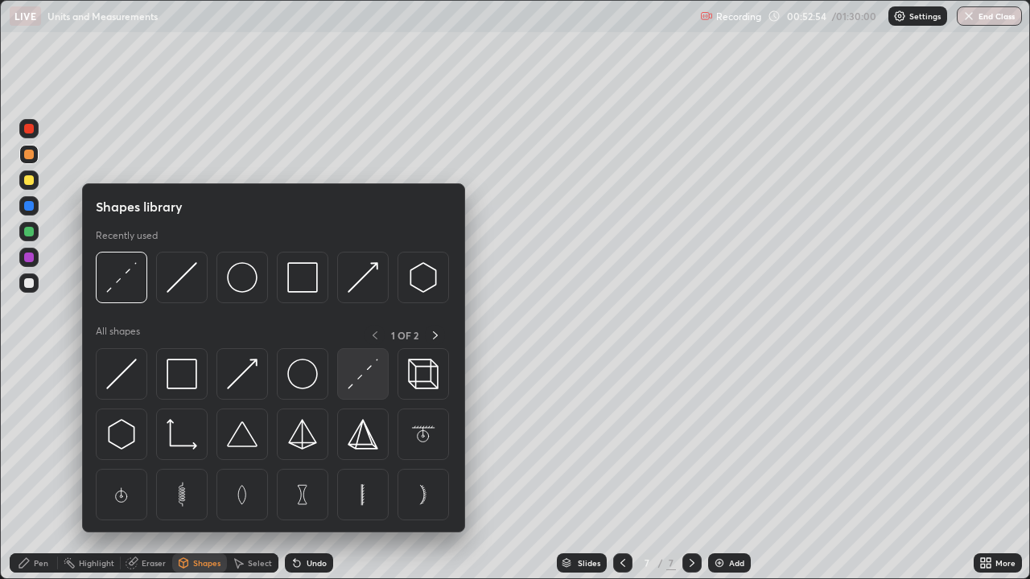
click at [371, 377] on img at bounding box center [362, 374] width 31 height 31
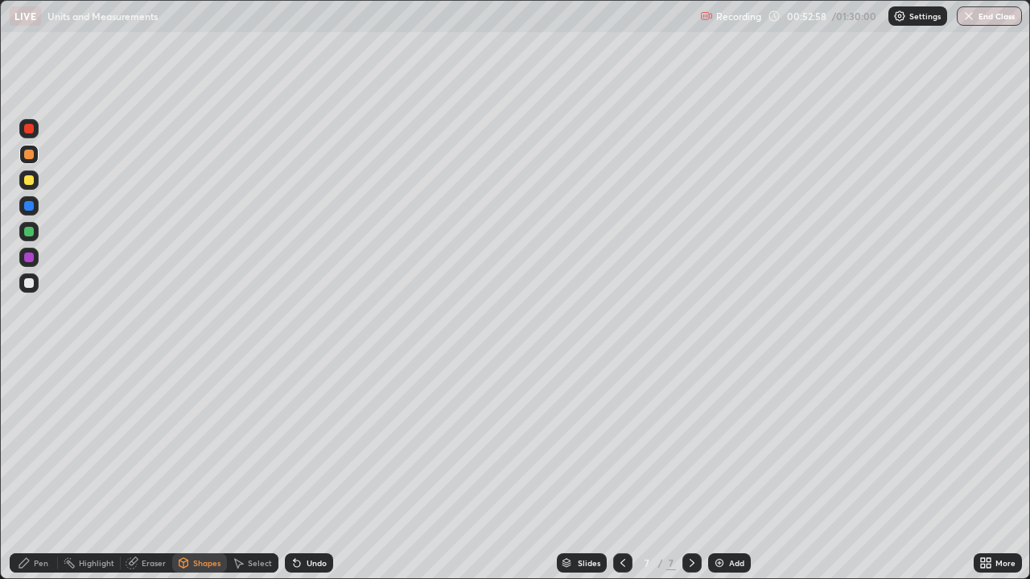
click at [38, 442] on div "Pen" at bounding box center [34, 562] width 48 height 19
click at [36, 287] on div at bounding box center [28, 282] width 19 height 19
click at [152, 442] on div "Eraser" at bounding box center [154, 563] width 24 height 8
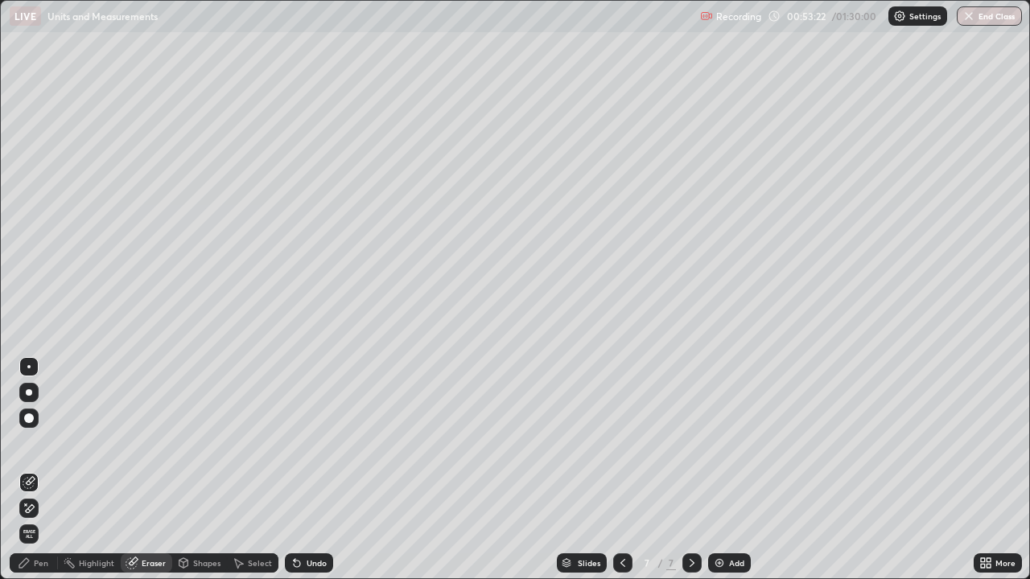
click at [35, 442] on div "Pen" at bounding box center [41, 563] width 14 height 8
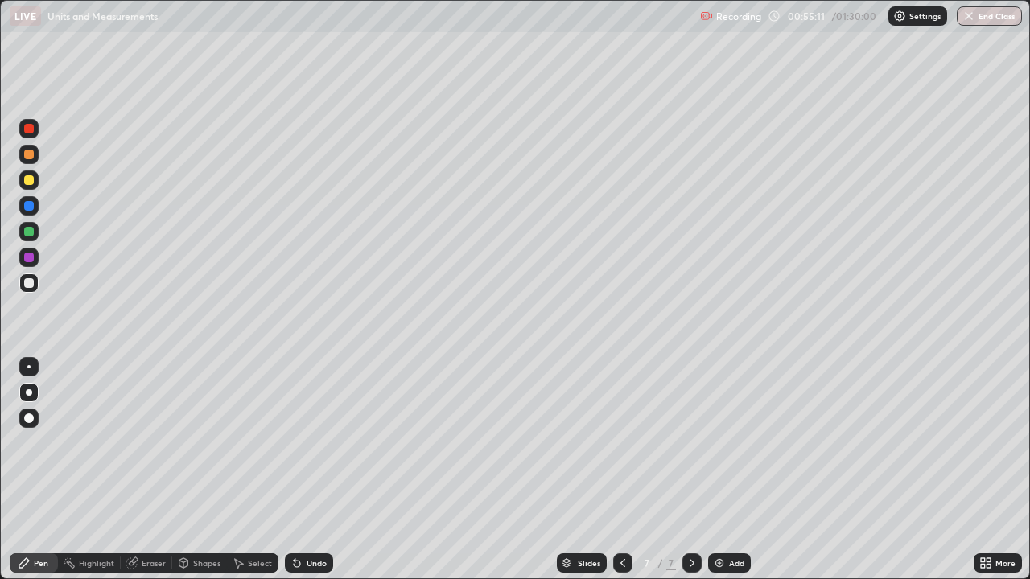
click at [620, 442] on icon at bounding box center [622, 563] width 13 height 13
click at [690, 442] on icon at bounding box center [691, 563] width 13 height 13
click at [620, 442] on icon at bounding box center [622, 563] width 13 height 13
click at [690, 442] on icon at bounding box center [691, 563] width 5 height 8
click at [730, 442] on div "Add" at bounding box center [736, 563] width 15 height 8
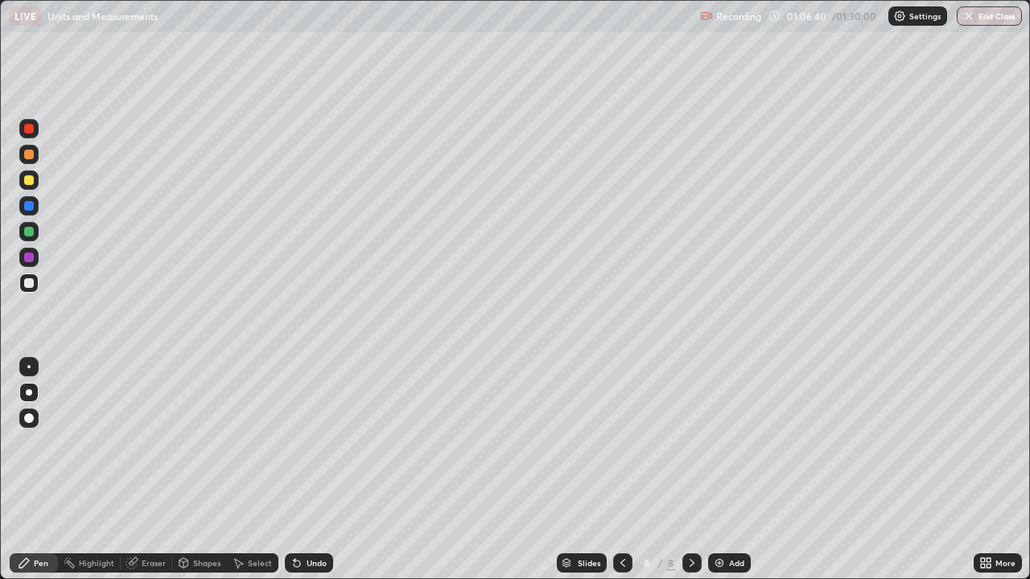
click at [25, 182] on div at bounding box center [29, 180] width 10 height 10
click at [31, 282] on div at bounding box center [29, 283] width 10 height 10
click at [30, 180] on div at bounding box center [29, 180] width 10 height 10
click at [150, 442] on div "Eraser" at bounding box center [154, 563] width 24 height 8
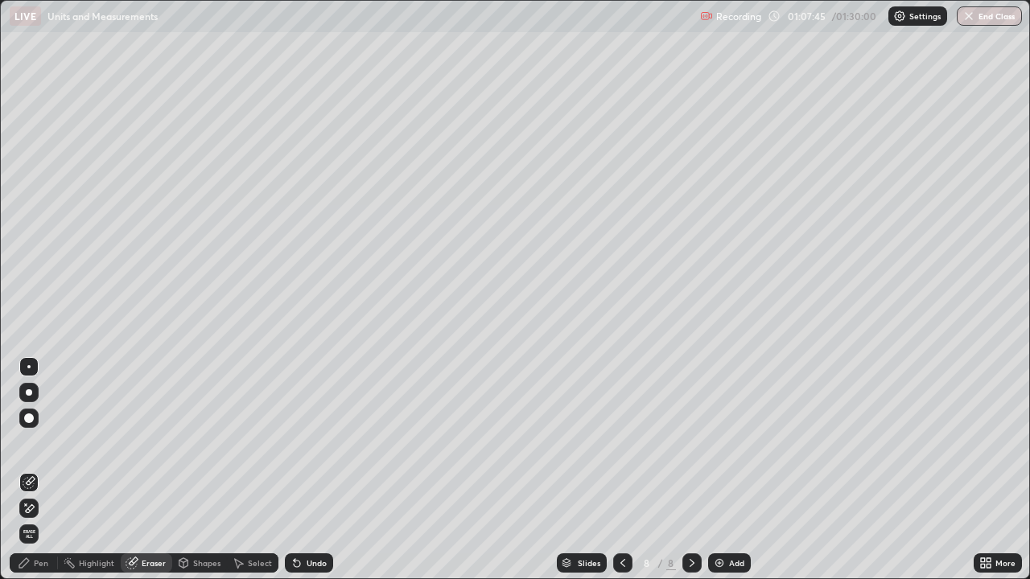
click at [46, 442] on div "Pen" at bounding box center [41, 563] width 14 height 8
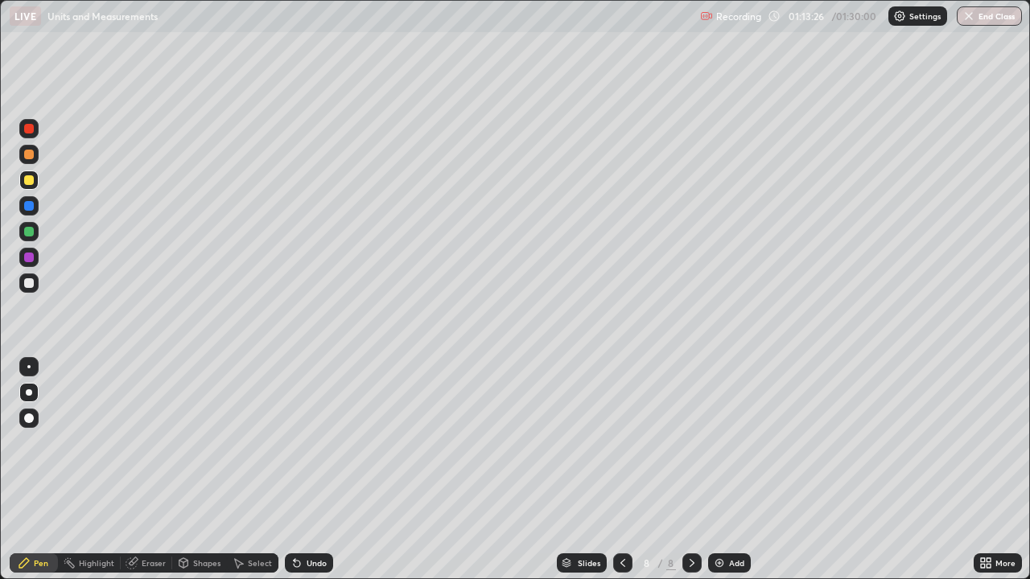
click at [200, 442] on div "Shapes" at bounding box center [206, 563] width 27 height 8
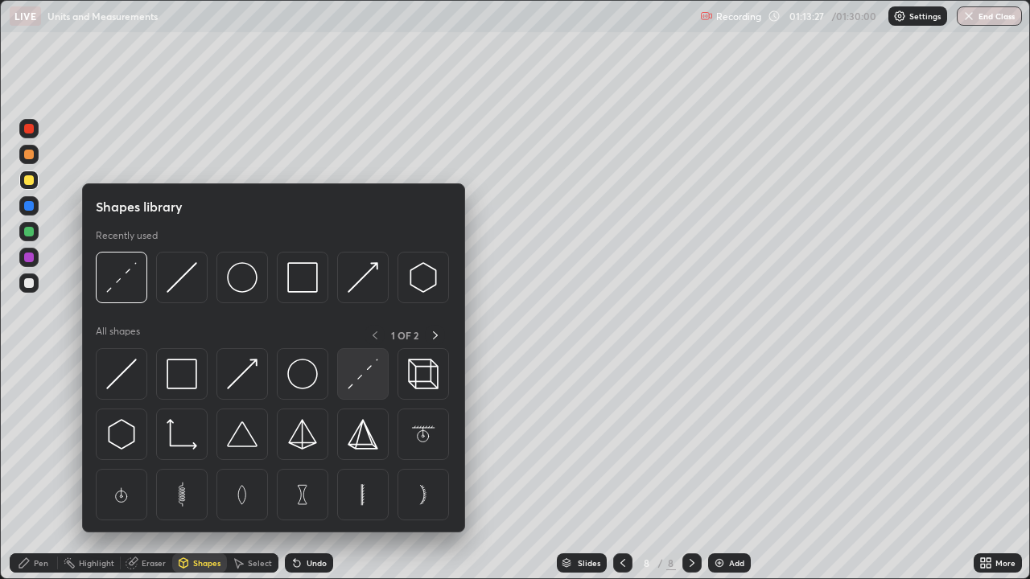
click at [353, 376] on img at bounding box center [362, 374] width 31 height 31
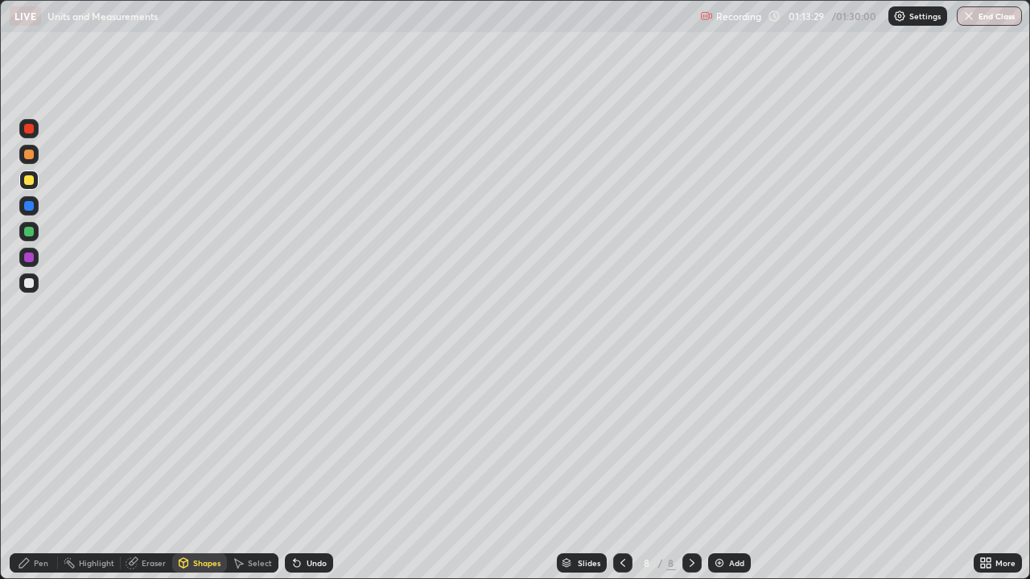
click at [37, 442] on div "Pen" at bounding box center [41, 563] width 14 height 8
click at [28, 285] on div at bounding box center [29, 283] width 10 height 10
click at [31, 156] on div at bounding box center [29, 155] width 10 height 10
click at [29, 284] on div at bounding box center [29, 283] width 10 height 10
click at [29, 155] on div at bounding box center [29, 155] width 10 height 10
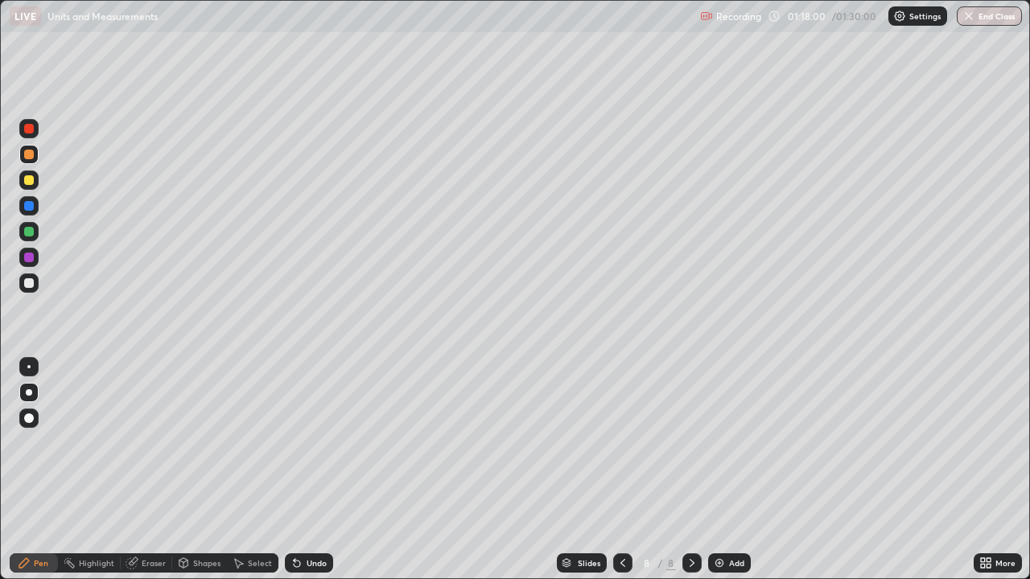
click at [158, 442] on div "Eraser" at bounding box center [154, 563] width 24 height 8
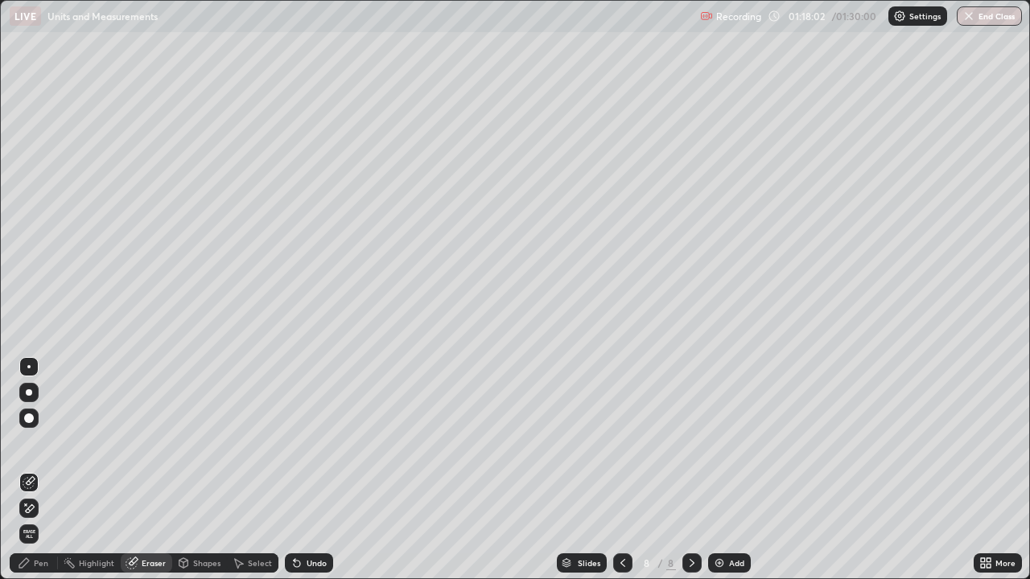
click at [43, 442] on div "Pen" at bounding box center [34, 562] width 48 height 19
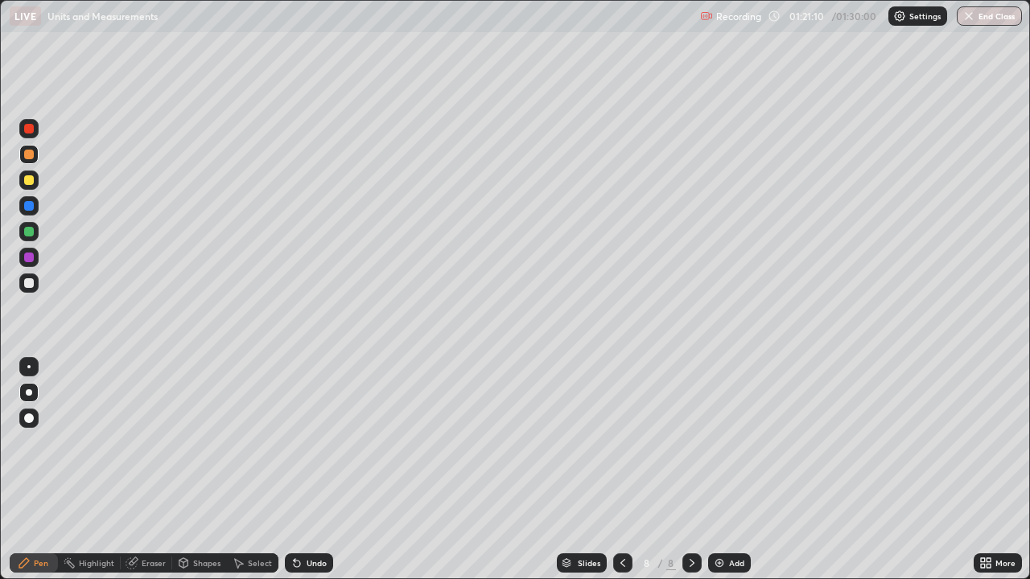
click at [988, 22] on button "End Class" at bounding box center [988, 15] width 65 height 19
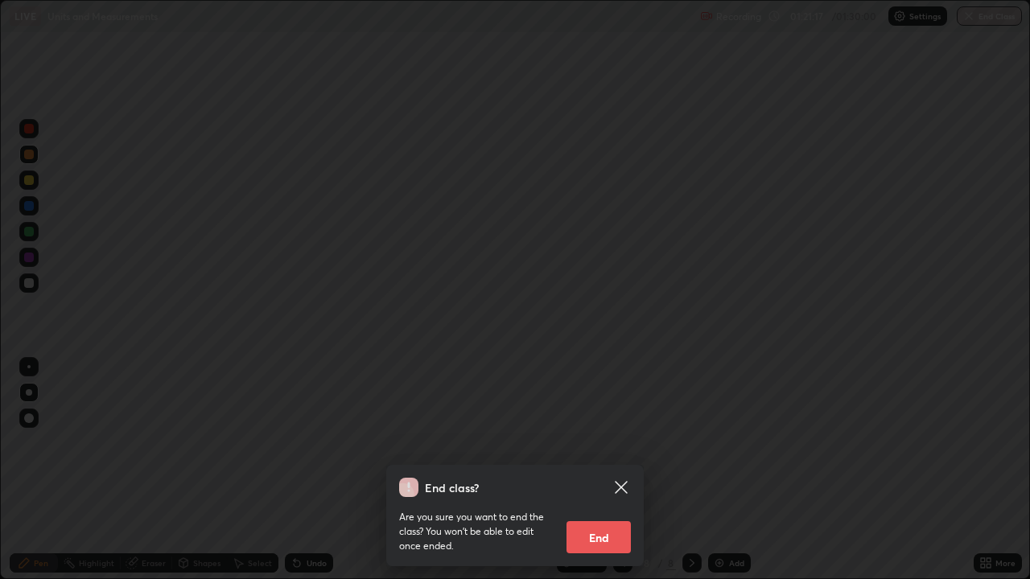
click at [611, 442] on button "End" at bounding box center [598, 537] width 64 height 32
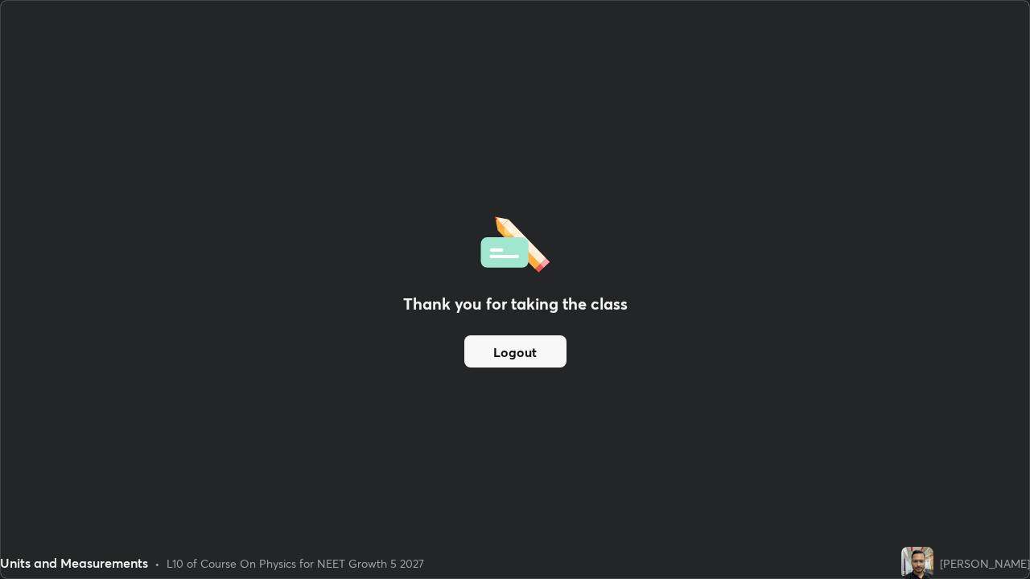
click at [538, 347] on button "Logout" at bounding box center [515, 351] width 102 height 32
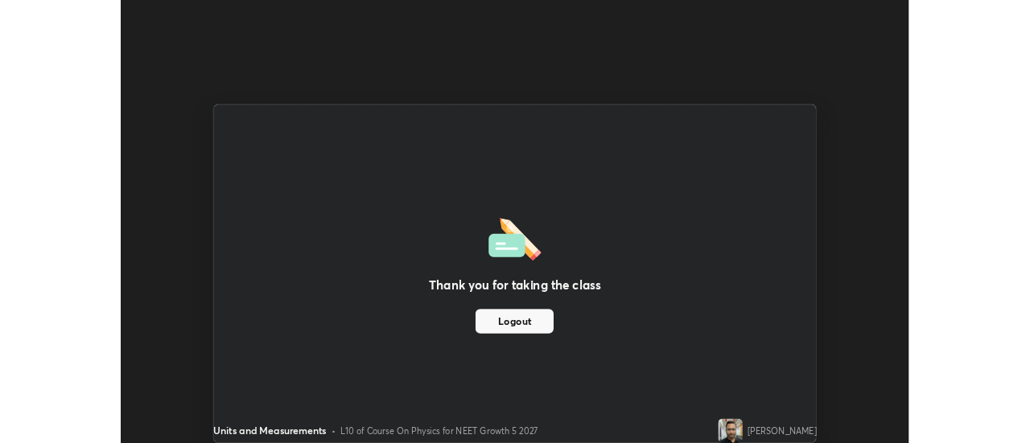
scroll to position [79987, 79401]
